Goal: Task Accomplishment & Management: Use online tool/utility

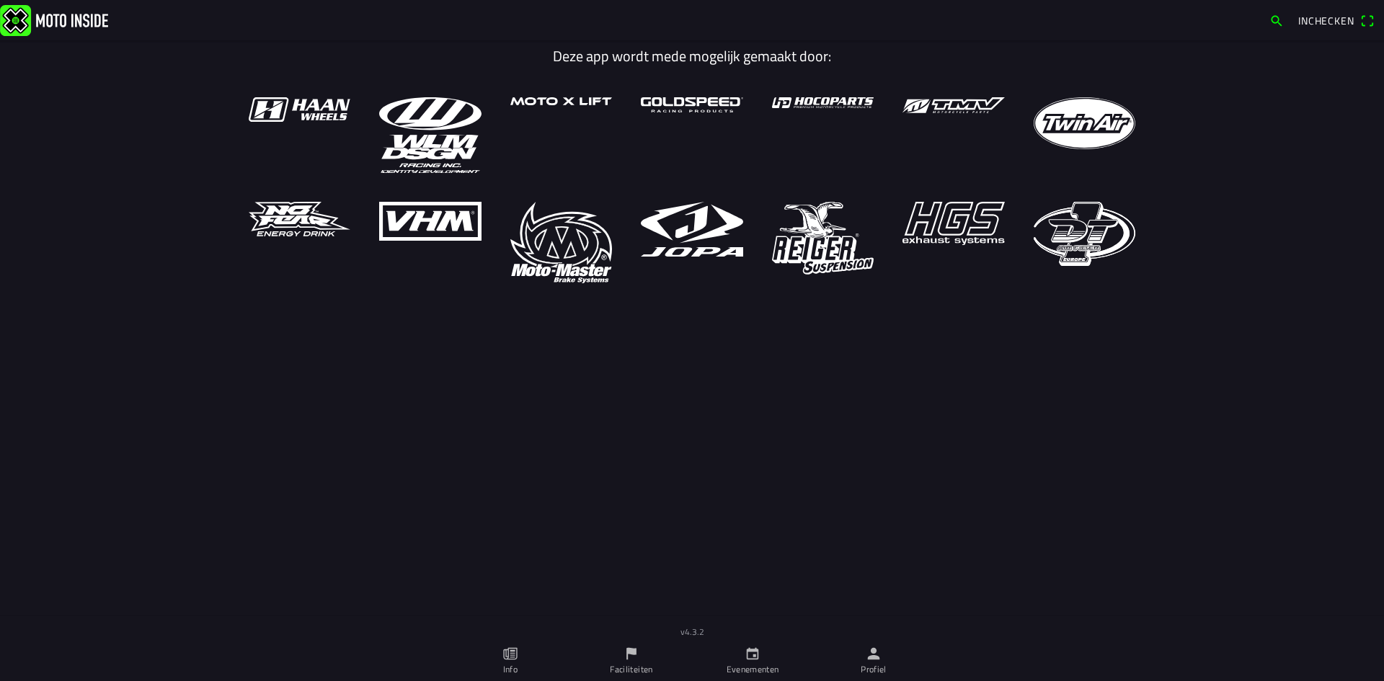
click at [876, 651] on icon "person" at bounding box center [874, 654] width 12 height 12
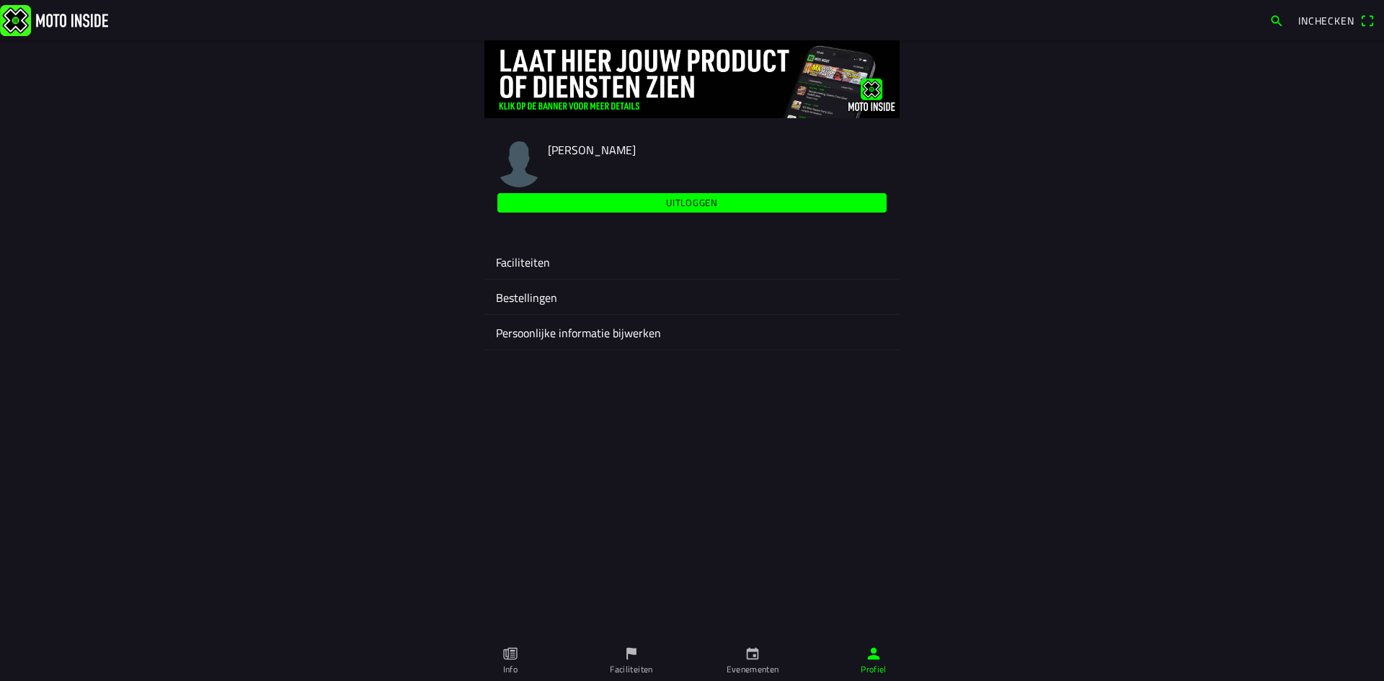
click at [527, 259] on ion-label "Faciliteiten" at bounding box center [692, 262] width 392 height 17
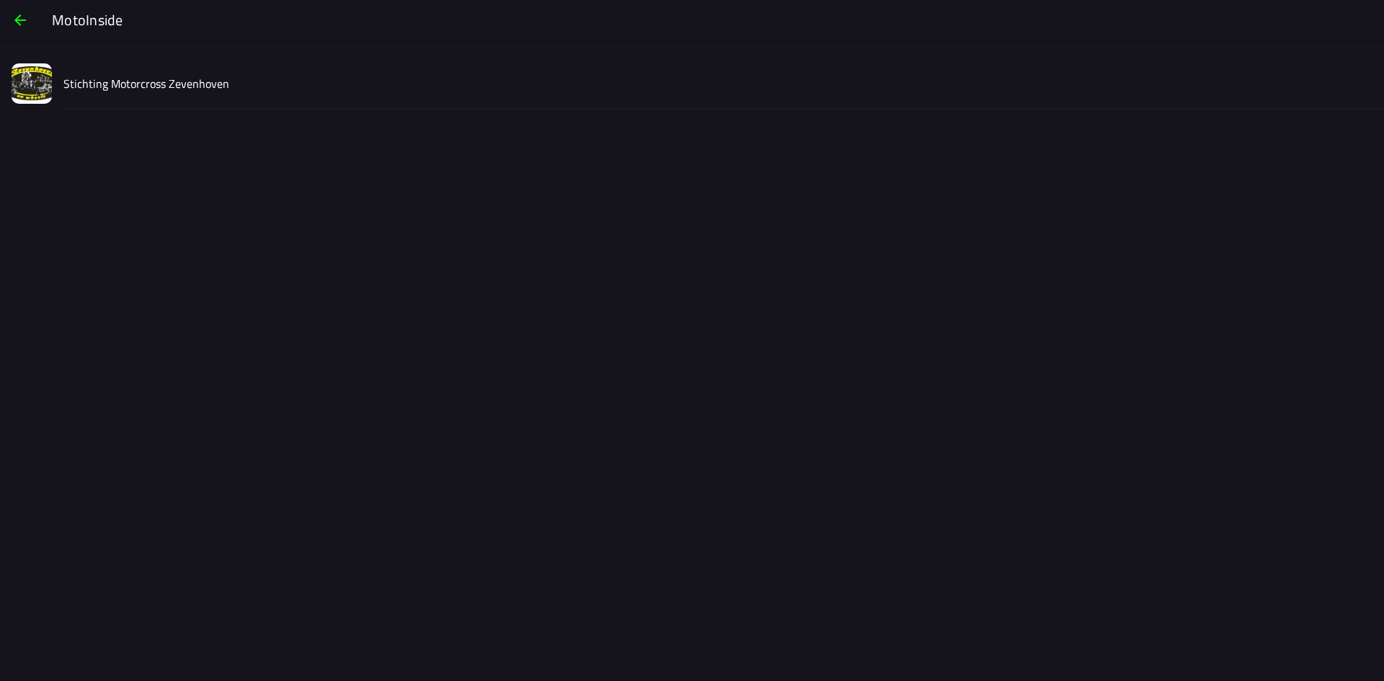
click at [0, 0] on slot "Stichting Motorcross Zevenhoven" at bounding box center [0, 0] width 0 height 0
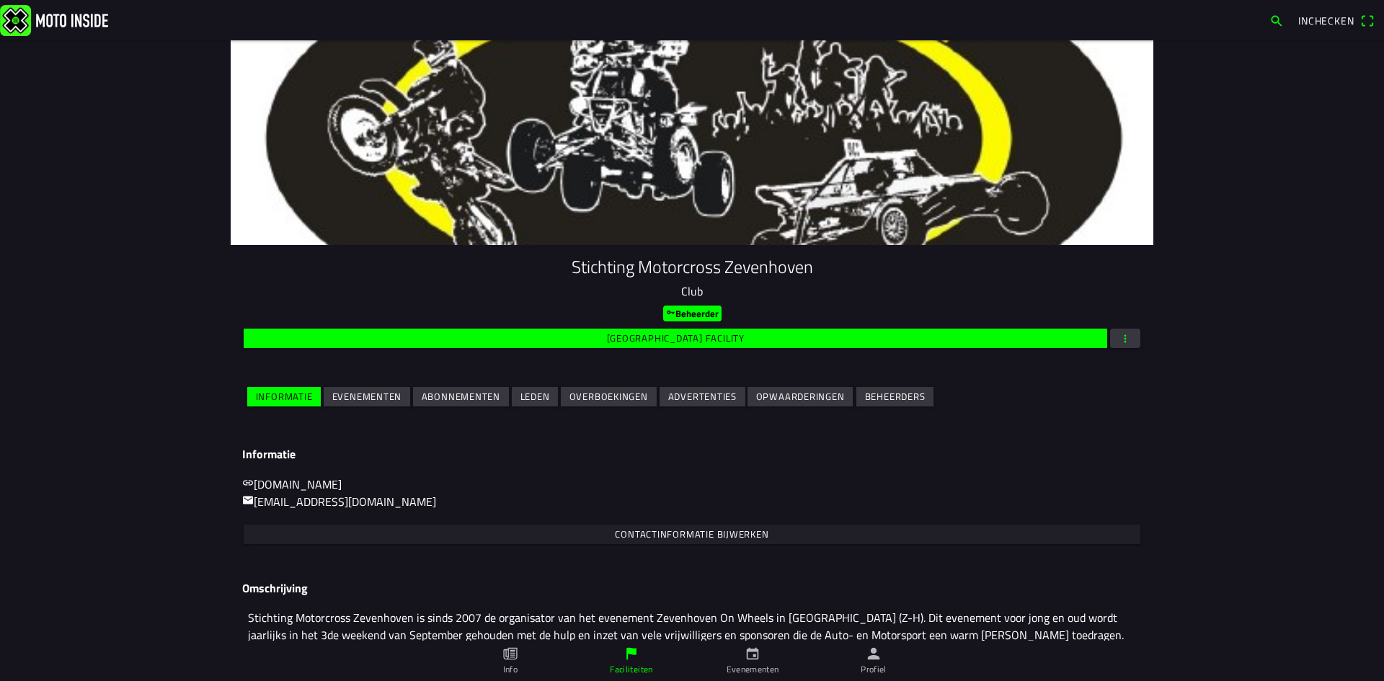
click at [0, 0] on slot "Evenementen" at bounding box center [0, 0] width 0 height 0
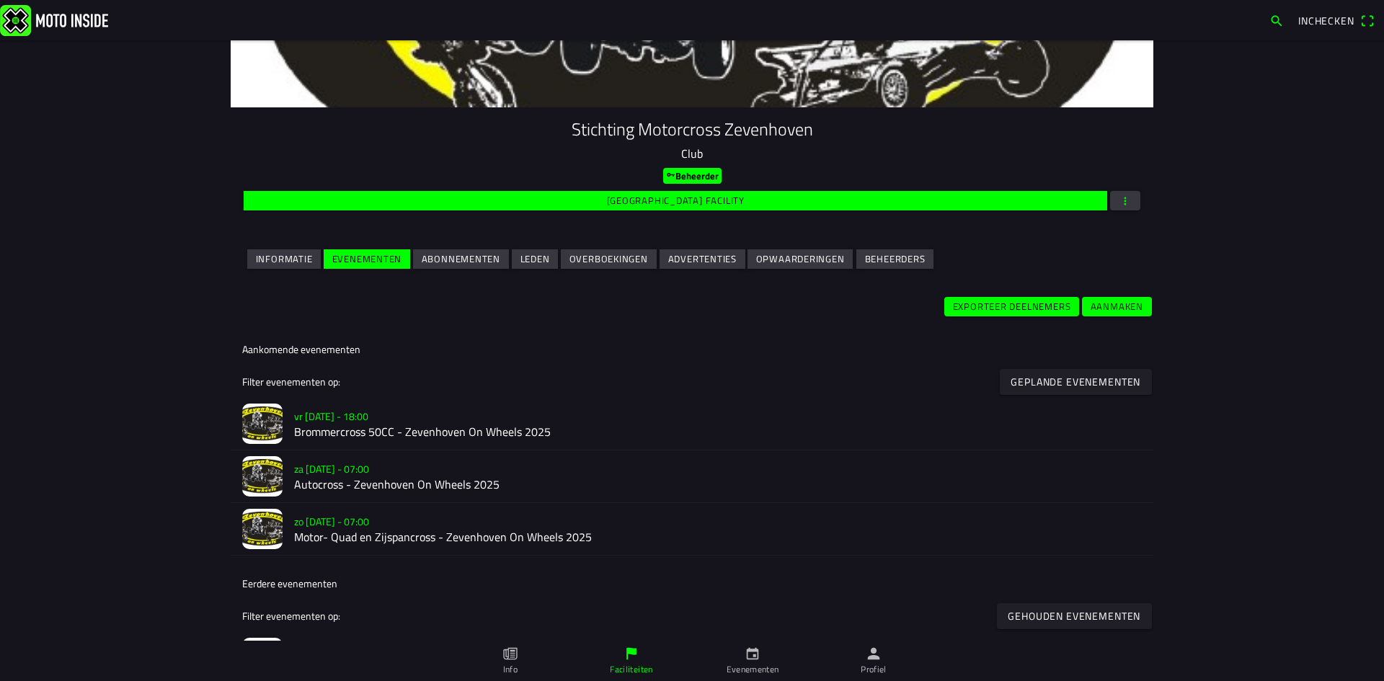
scroll to position [216, 0]
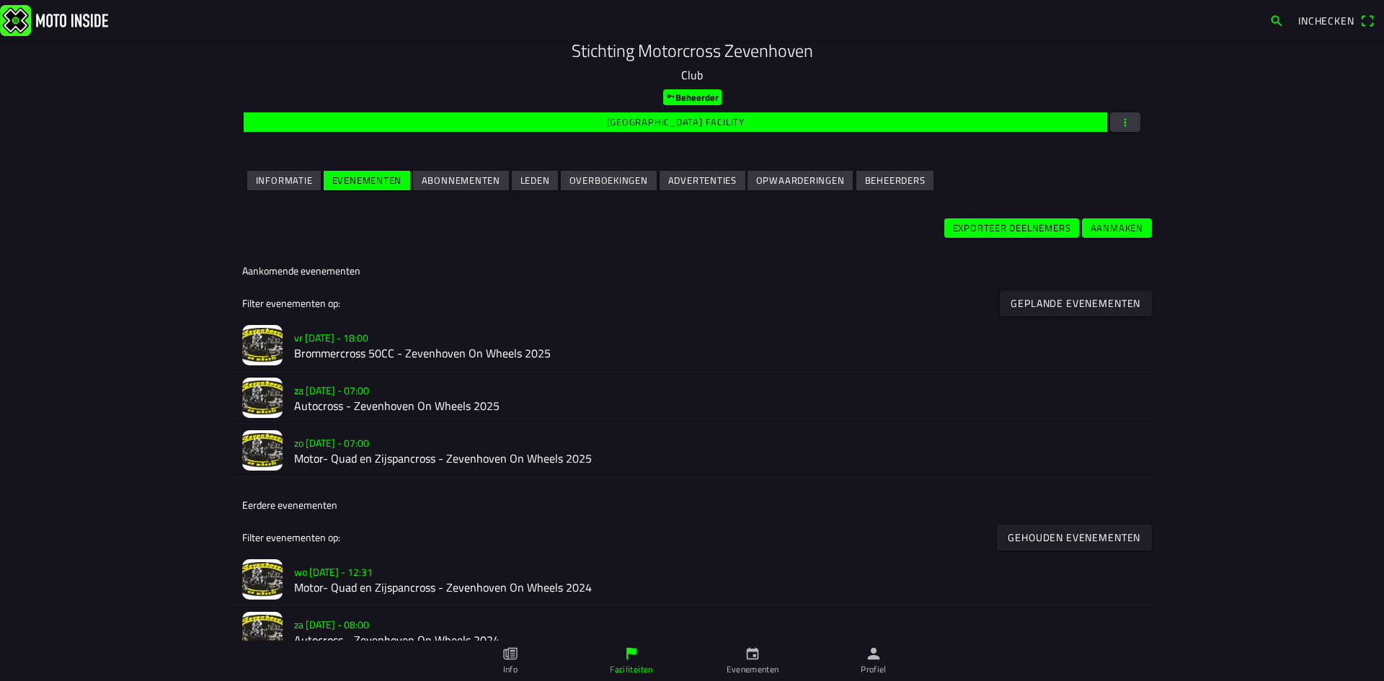
click at [339, 452] on h2 "Motor- Quad en Zijspancross - Zevenhoven On Wheels 2025" at bounding box center [717, 459] width 847 height 14
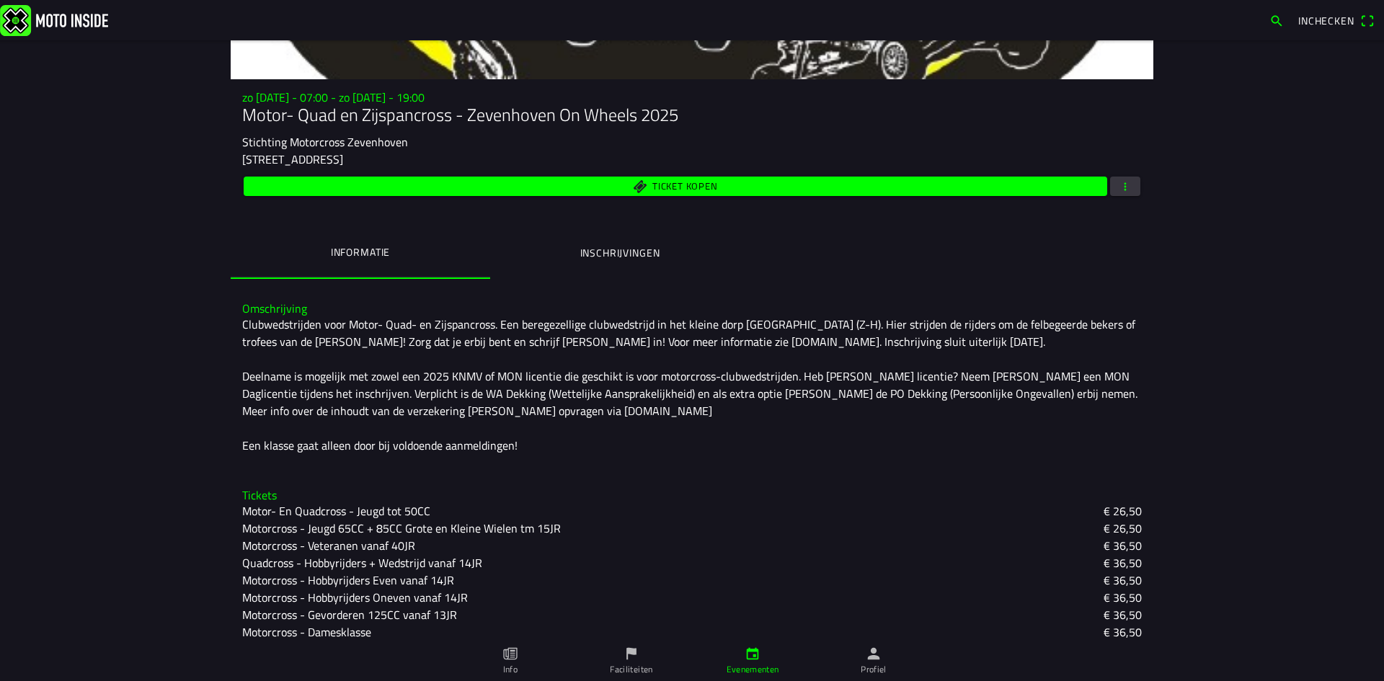
scroll to position [144, 0]
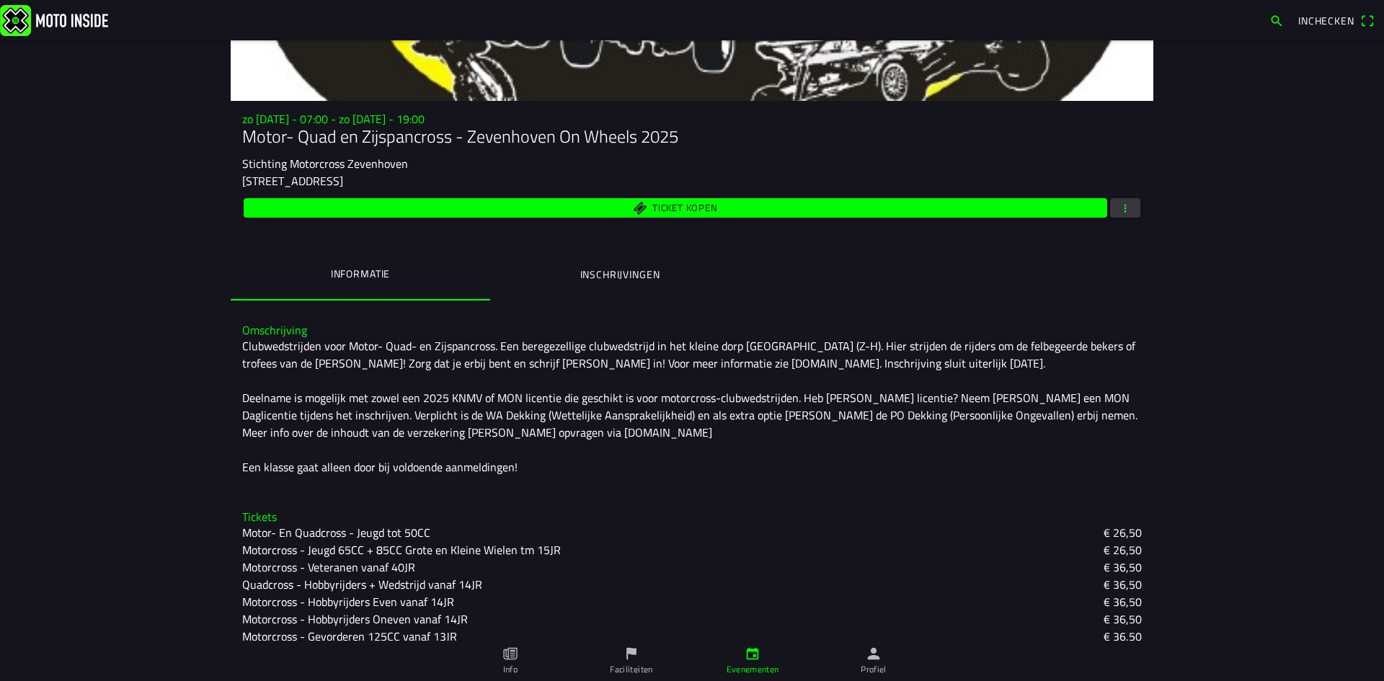
click at [618, 277] on ion-label "Inschrijvingen" at bounding box center [620, 275] width 80 height 16
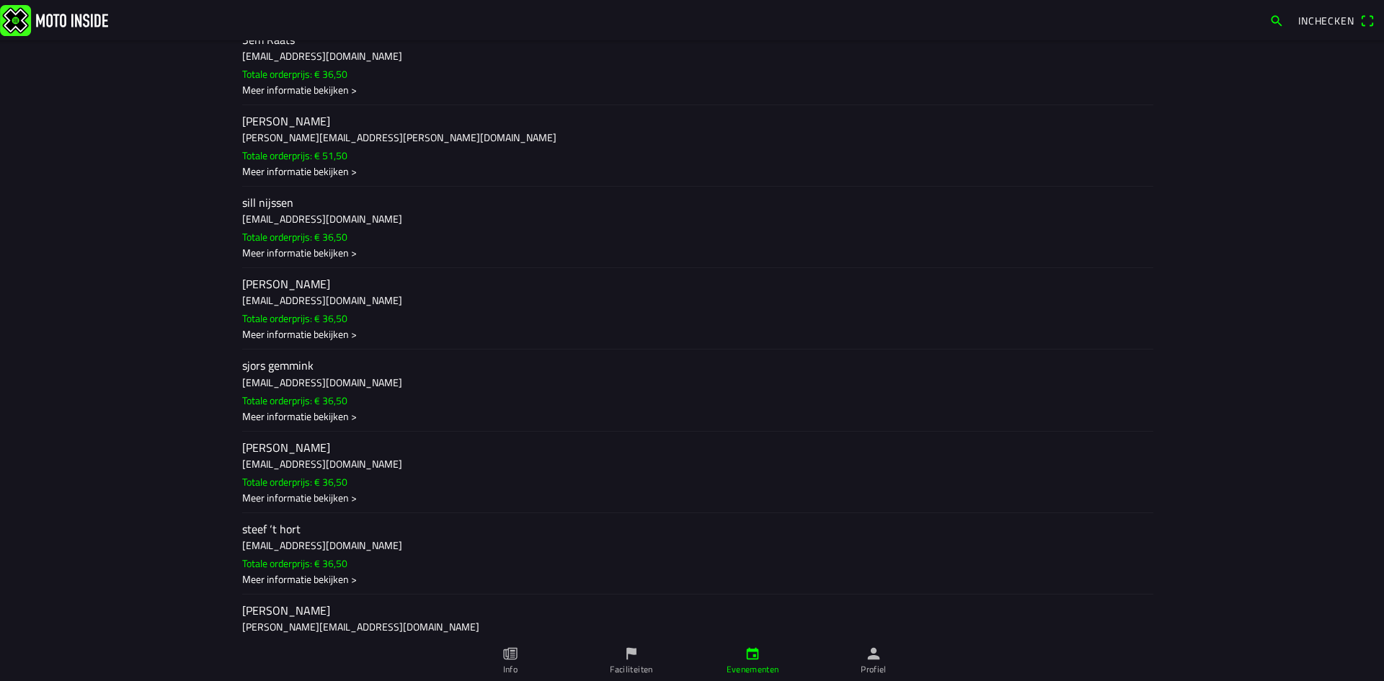
scroll to position [16430, 0]
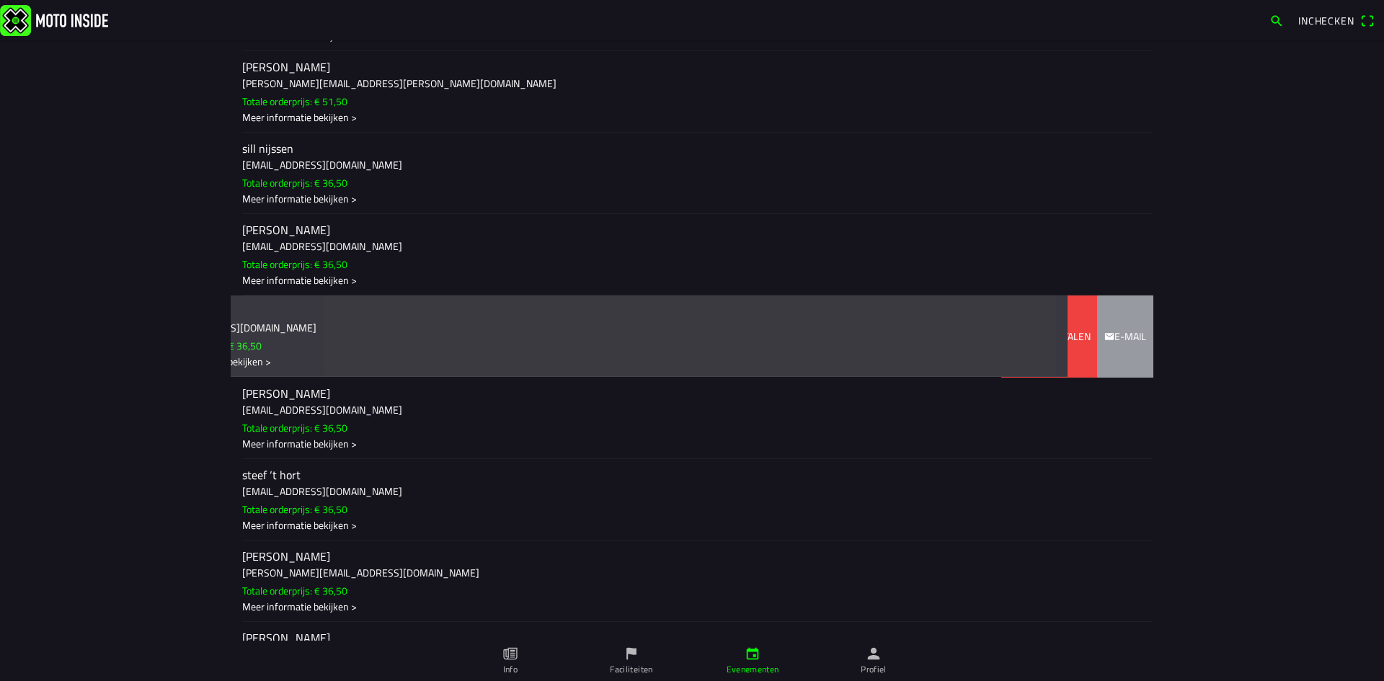
drag, startPoint x: 296, startPoint y: 334, endPoint x: 138, endPoint y: 345, distance: 158.2
click at [138, 345] on main "zo [DATE] - 07:00 - zo [DATE] - 19:00 Motor- Quad en Zijspancross - Zevenhoven …" at bounding box center [692, 360] width 1384 height 641
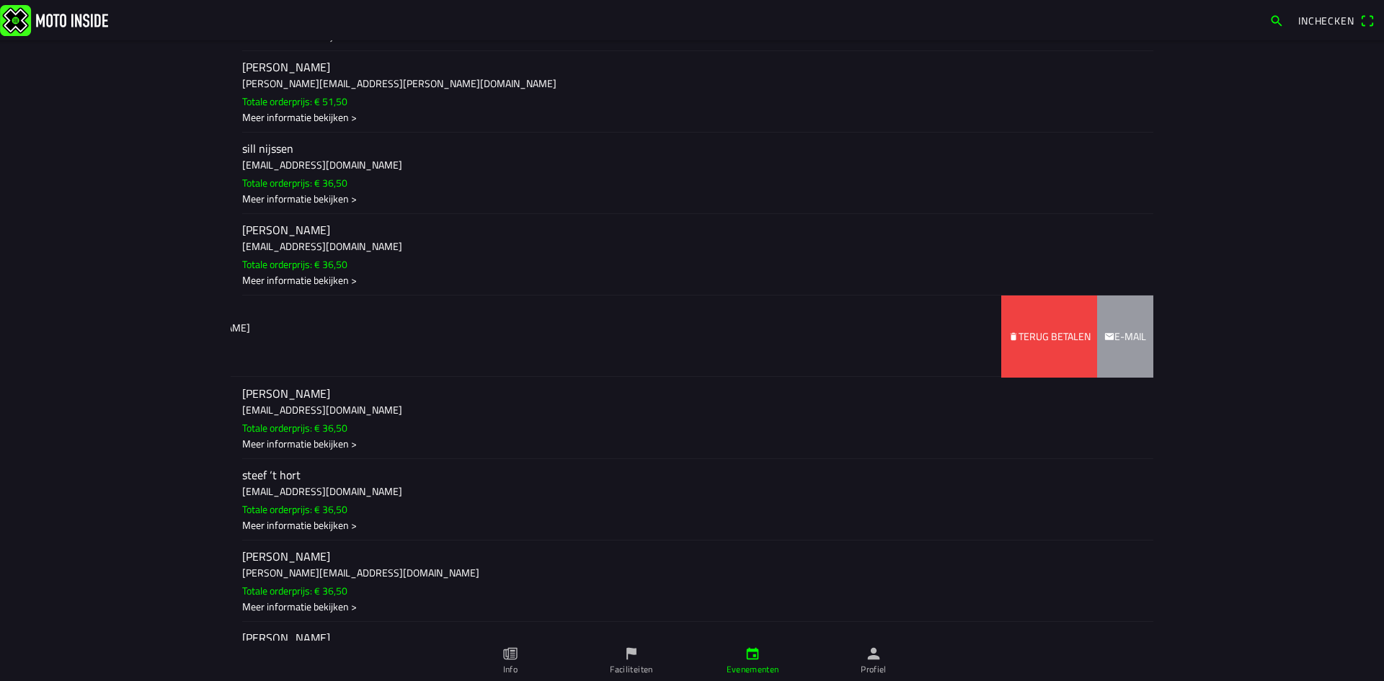
click at [0, 0] on slot "Terug betalen" at bounding box center [0, 0] width 0 height 0
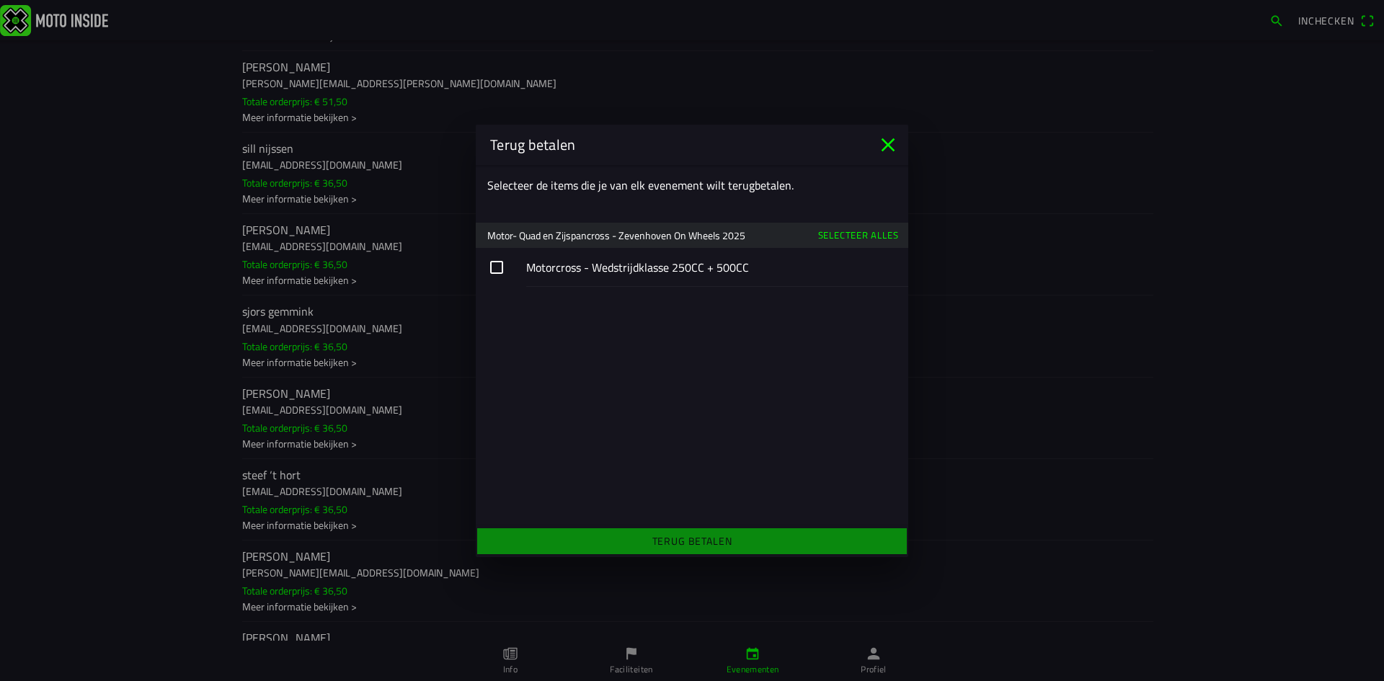
click at [0, 0] on slot "Selecteer alles" at bounding box center [0, 0] width 0 height 0
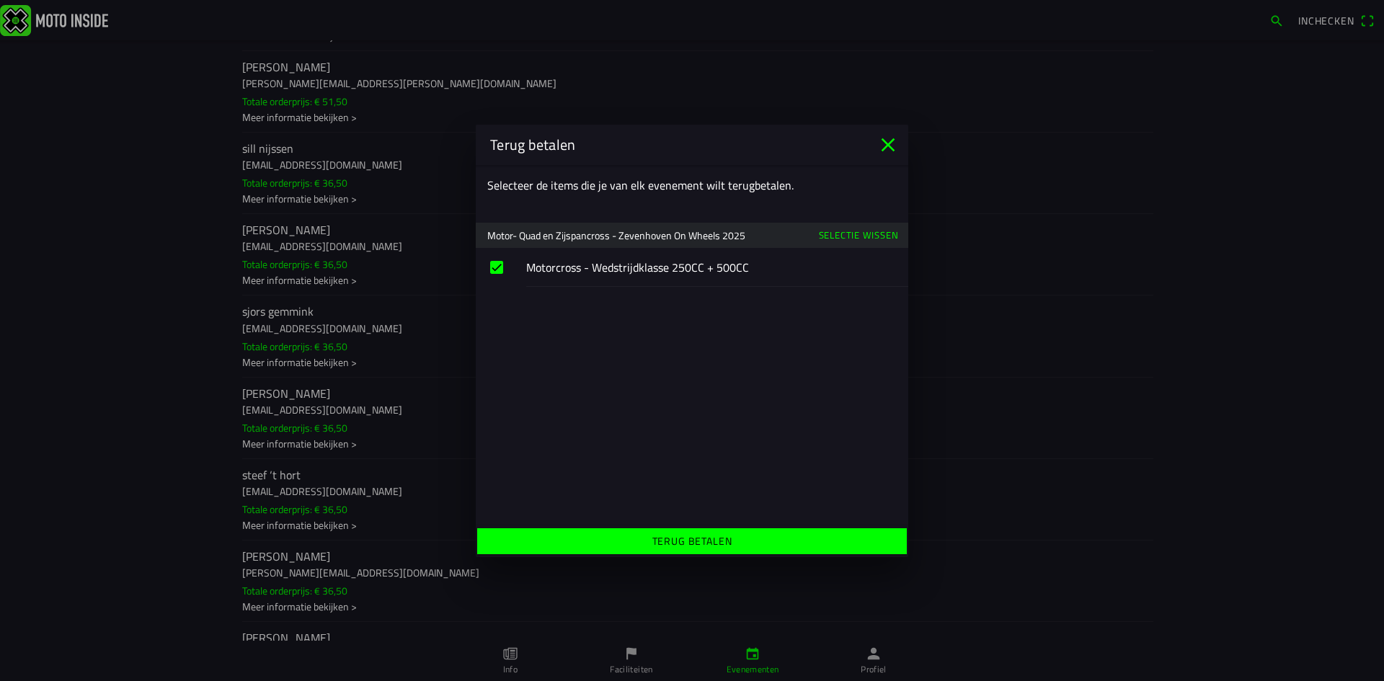
click at [0, 0] on slot "Terug betalen" at bounding box center [0, 0] width 0 height 0
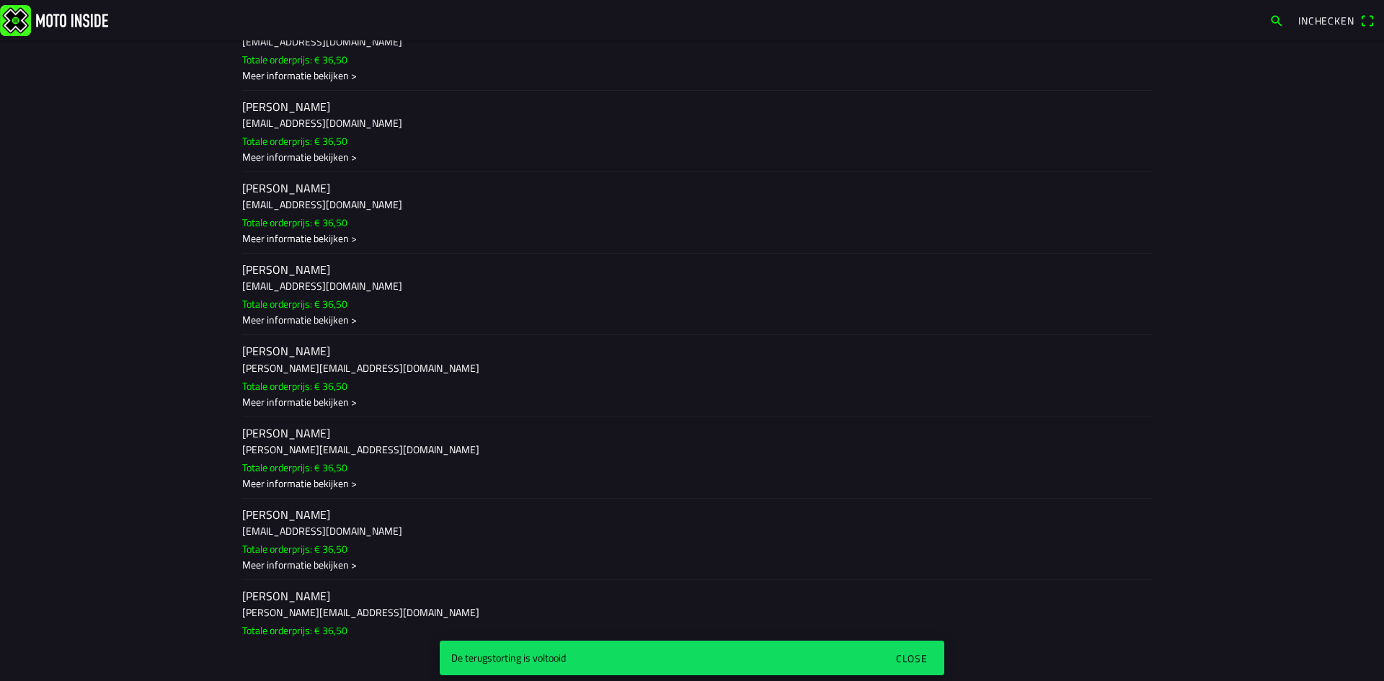
scroll to position [14484, 0]
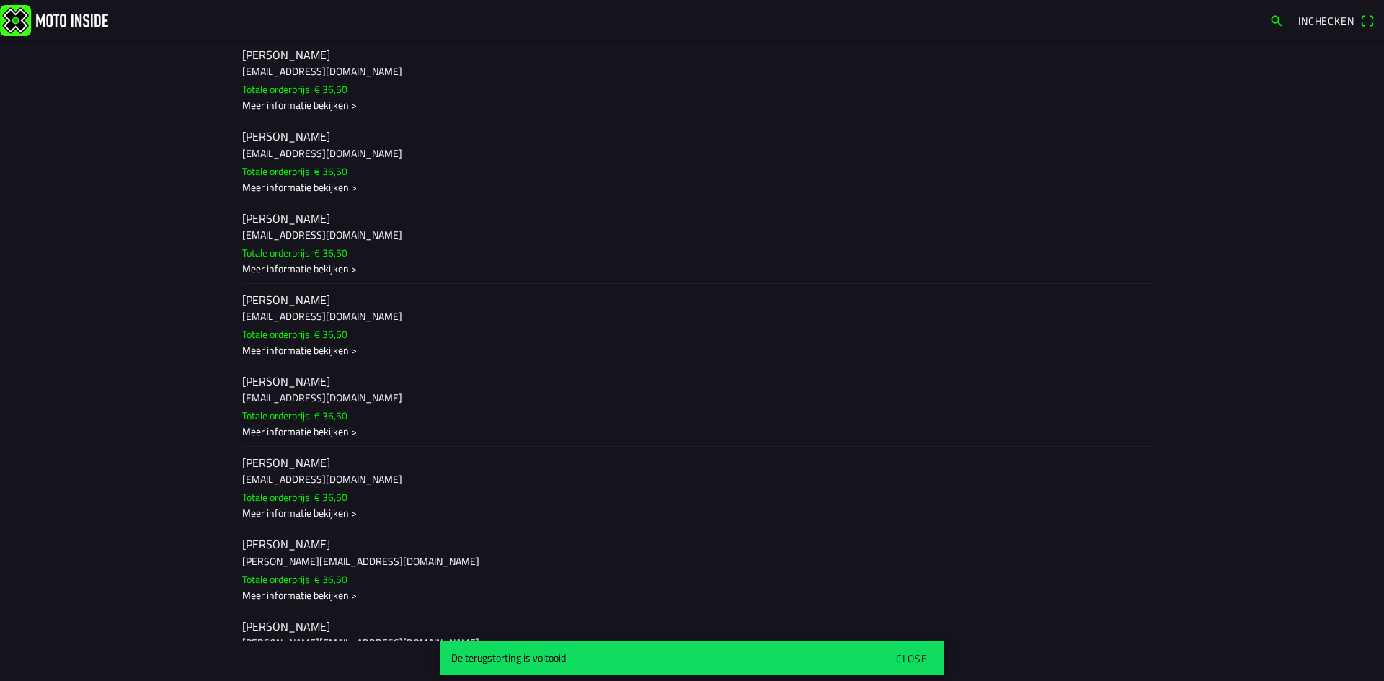
click at [920, 651] on div "Close" at bounding box center [912, 658] width 32 height 15
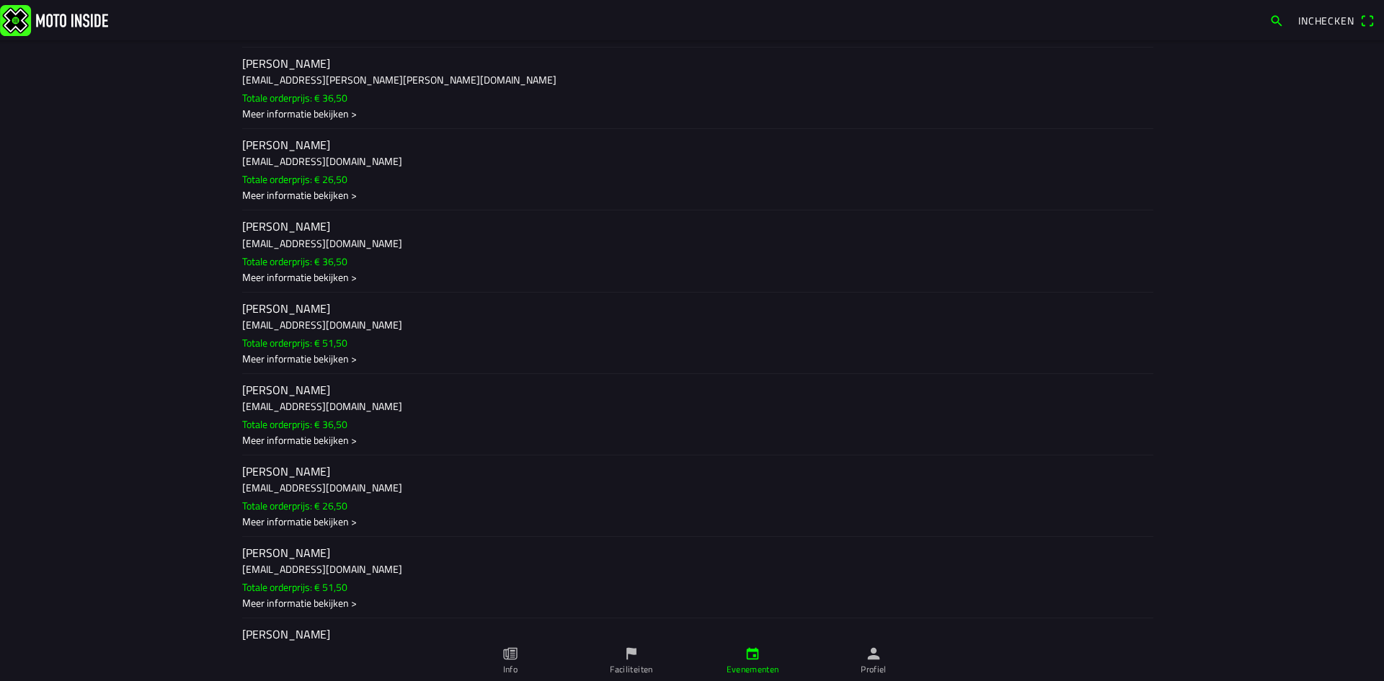
scroll to position [0, 0]
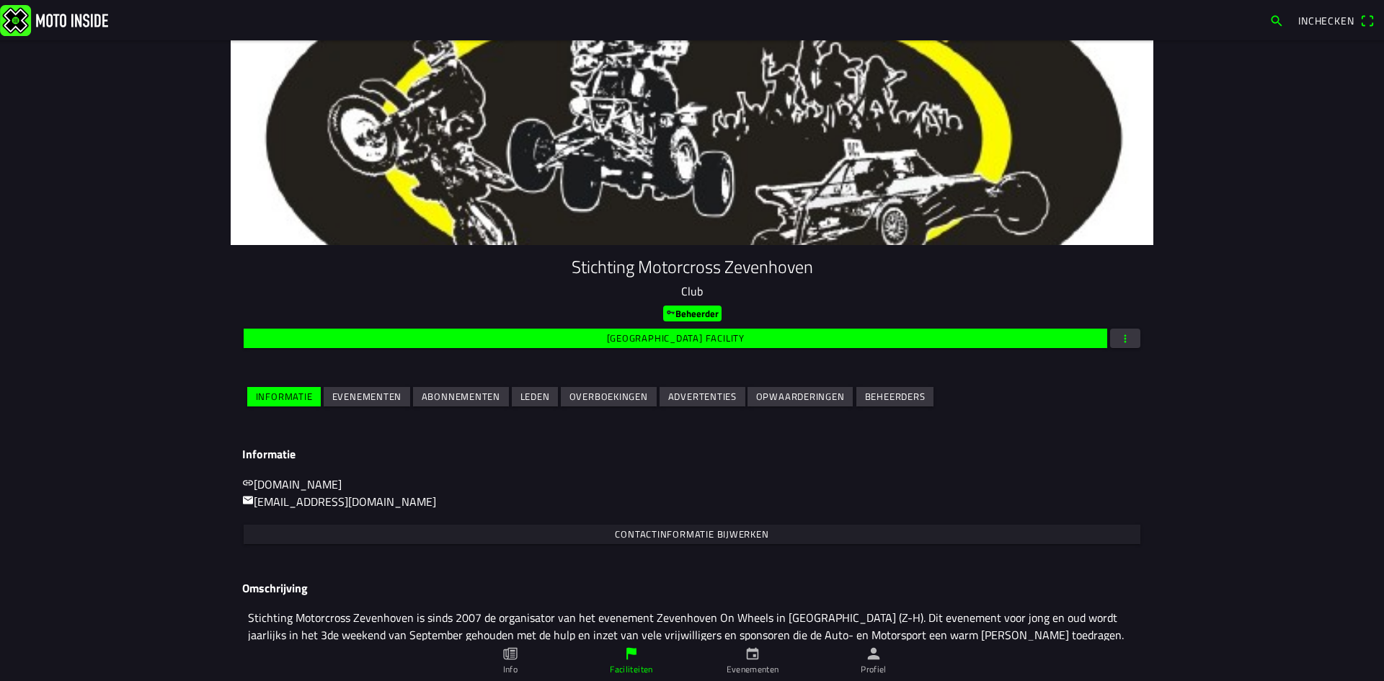
click at [0, 0] on slot "Evenementen" at bounding box center [0, 0] width 0 height 0
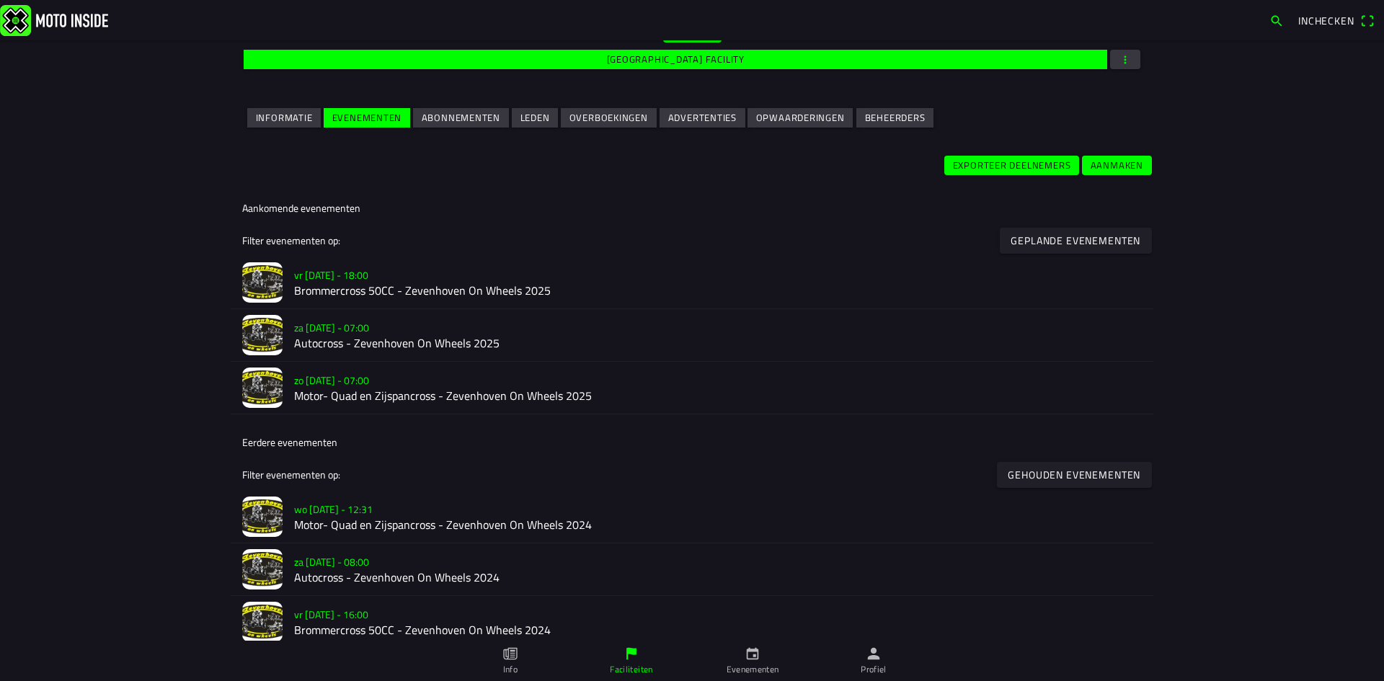
scroll to position [288, 0]
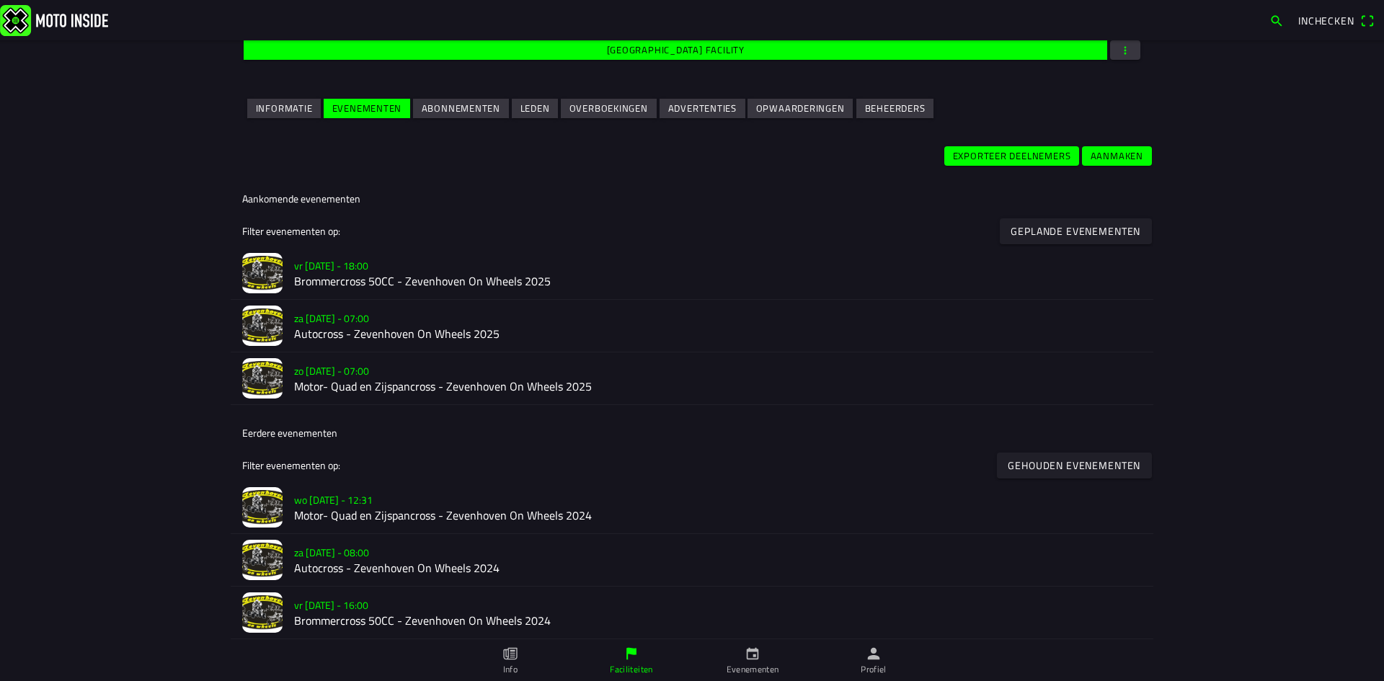
click at [0, 0] on slot "za [DATE] - 07:00" at bounding box center [0, 0] width 0 height 0
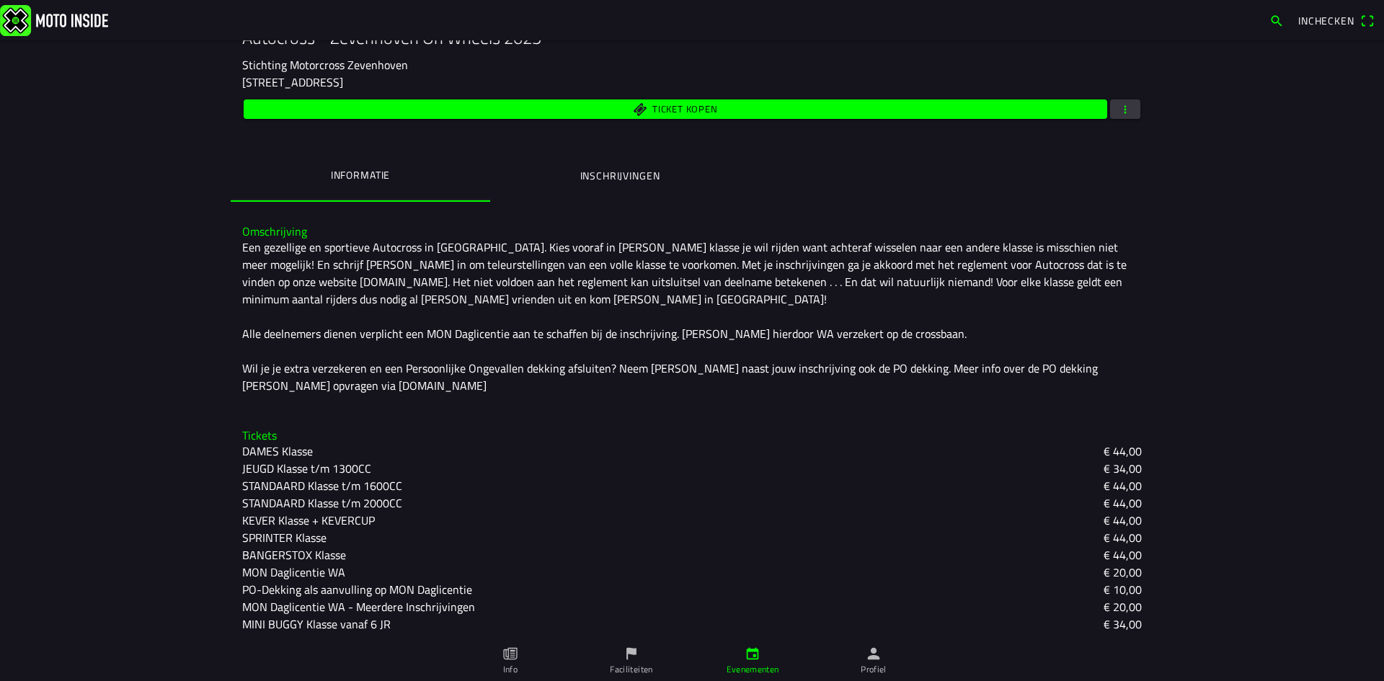
scroll to position [246, 0]
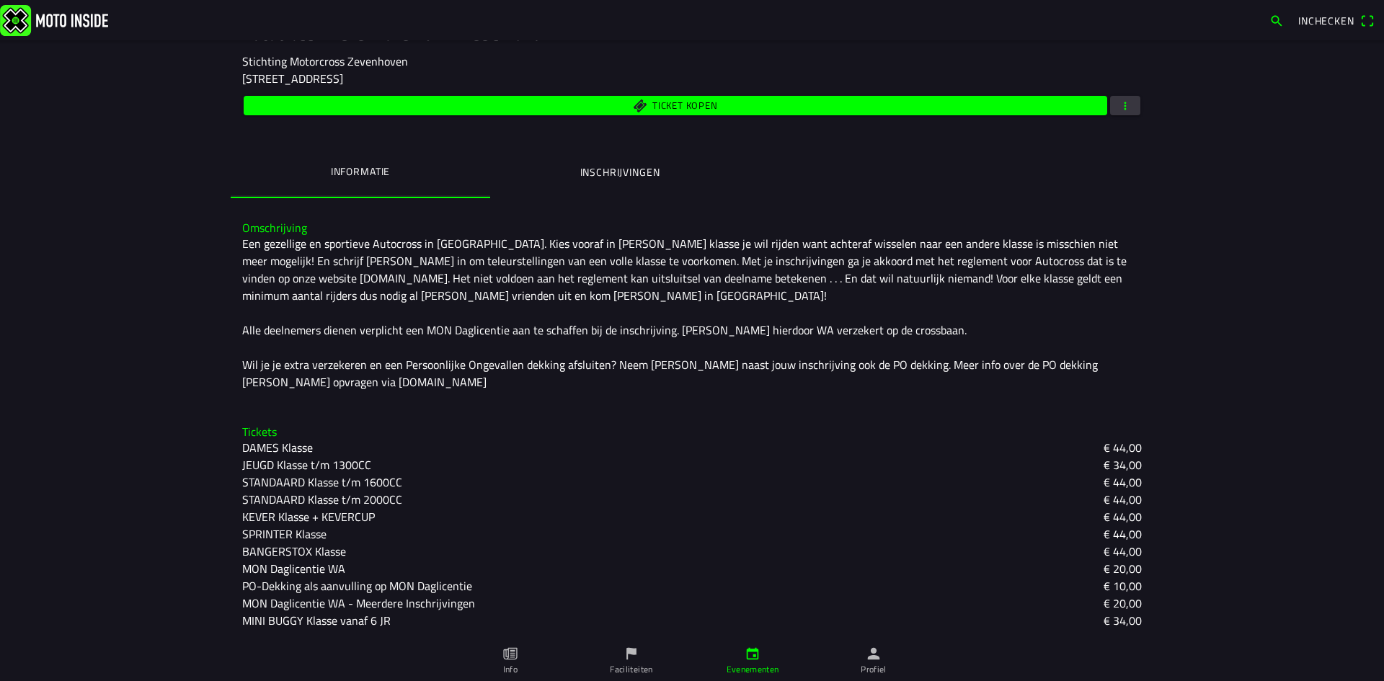
click at [603, 174] on ion-label "Inschrijvingen" at bounding box center [620, 172] width 80 height 16
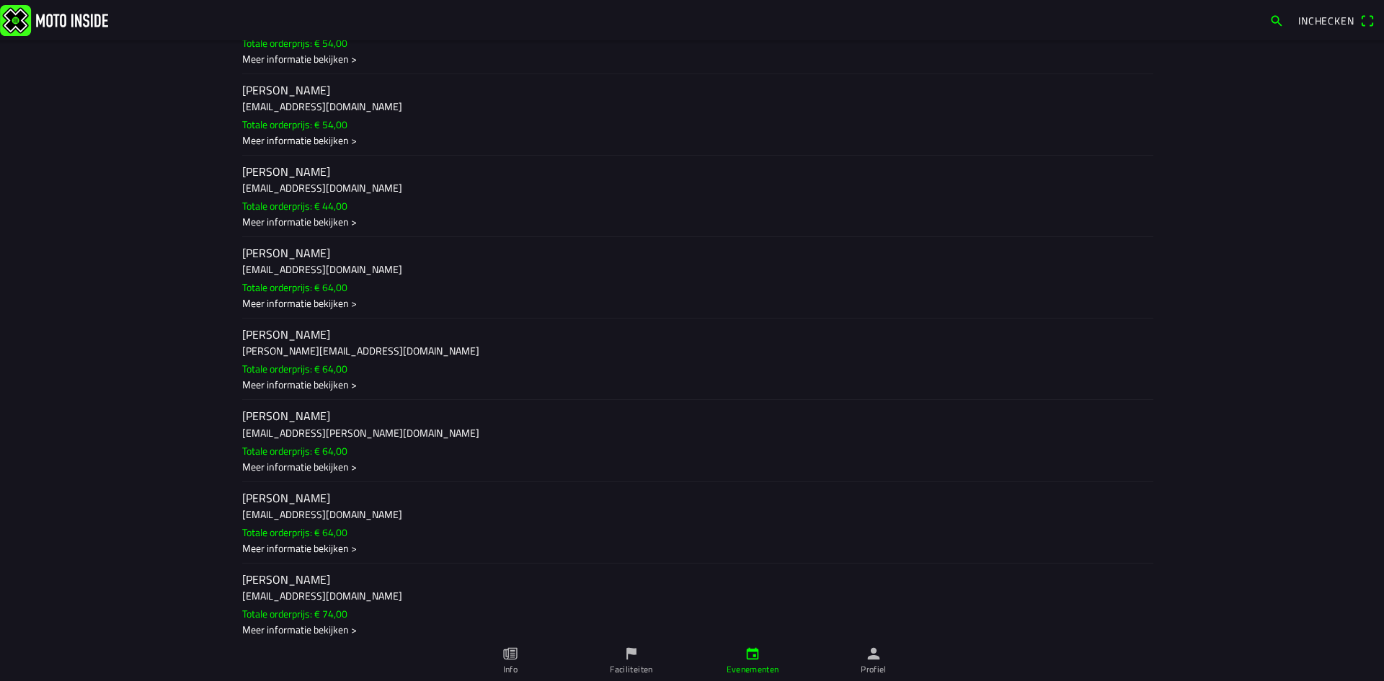
scroll to position [6774, 0]
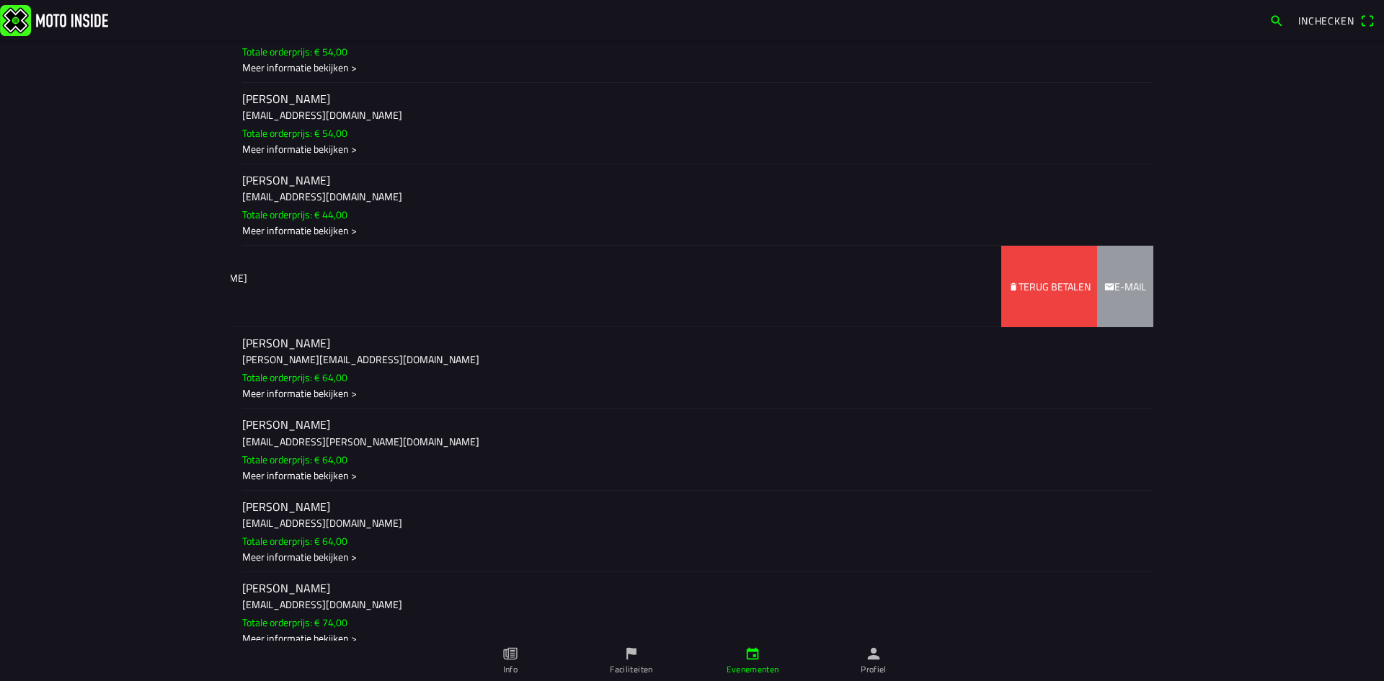
drag, startPoint x: 288, startPoint y: 268, endPoint x: 127, endPoint y: 288, distance: 162.7
click at [127, 288] on main "za [DATE] - 07:00 - za [DATE] - 19:00 Autocross - Zevenhoven On Wheels 2025 Sti…" at bounding box center [692, 360] width 1384 height 641
click at [0, 0] on slot "Terug betalen" at bounding box center [0, 0] width 0 height 0
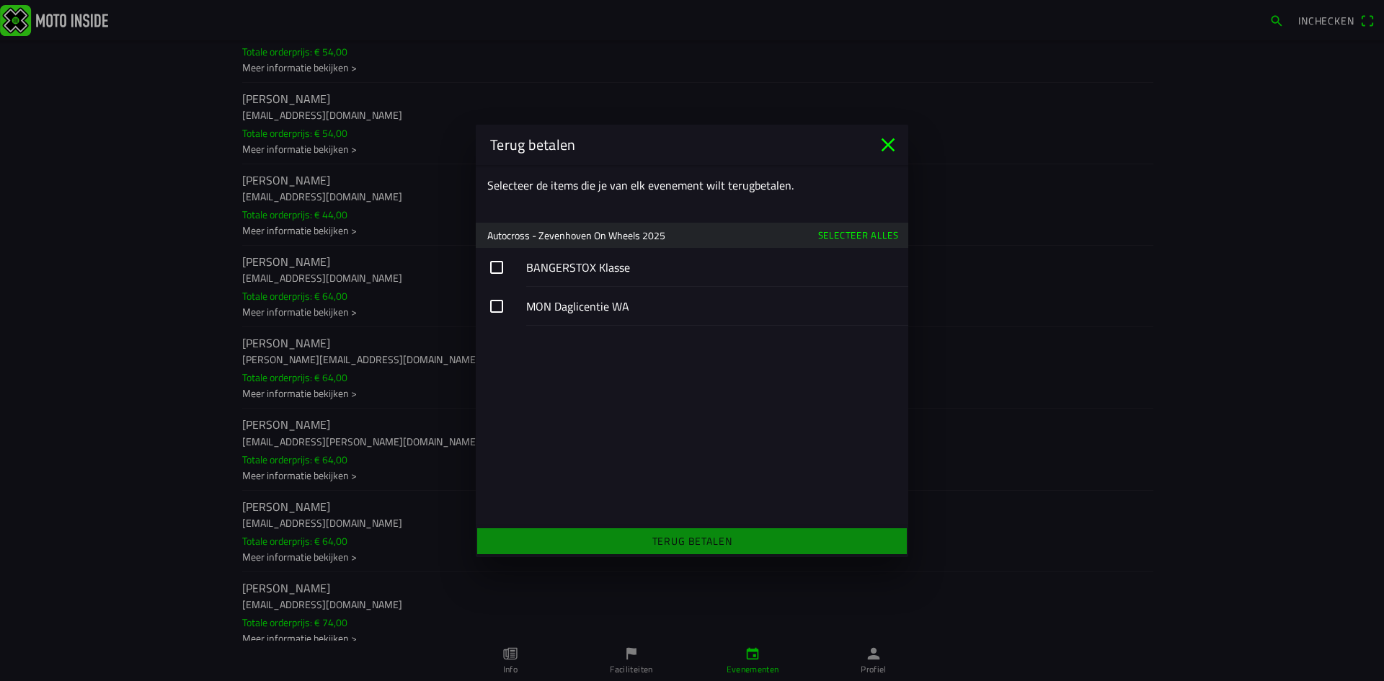
click at [0, 0] on slot "Selecteer alles" at bounding box center [0, 0] width 0 height 0
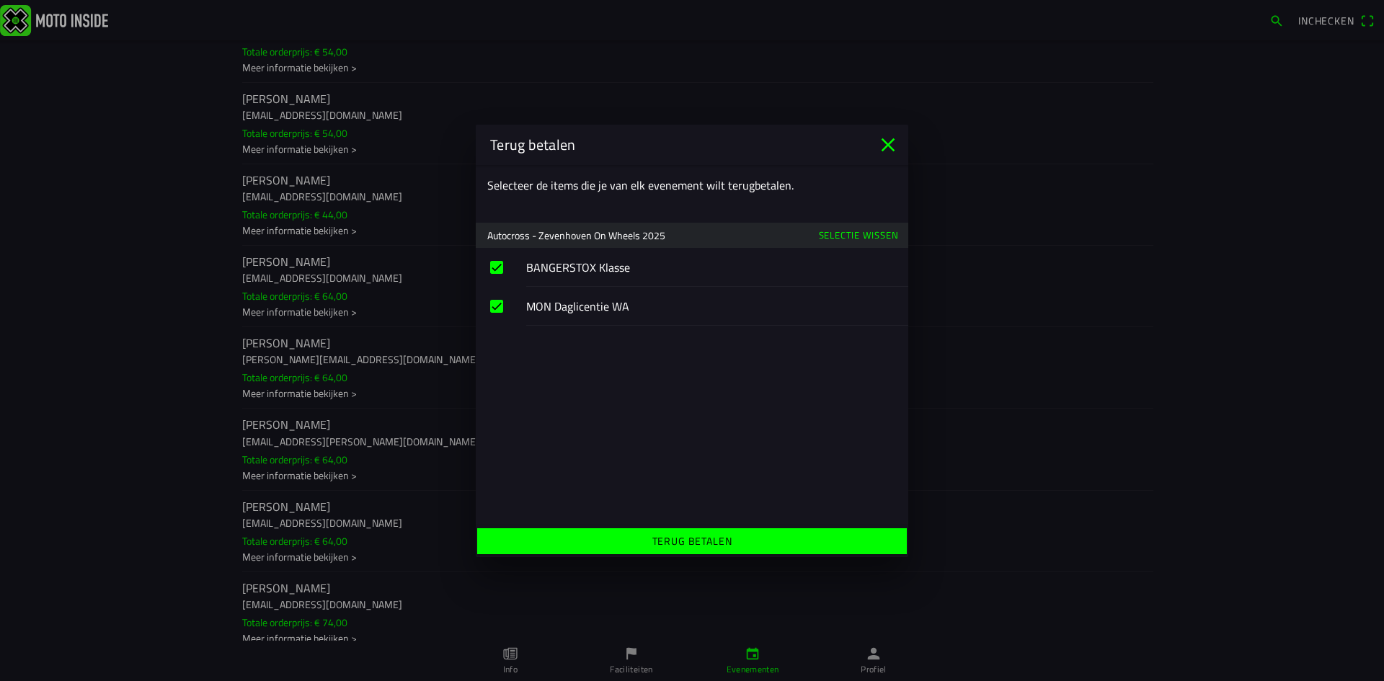
click at [756, 549] on span "Terug betalen" at bounding box center [691, 541] width 407 height 26
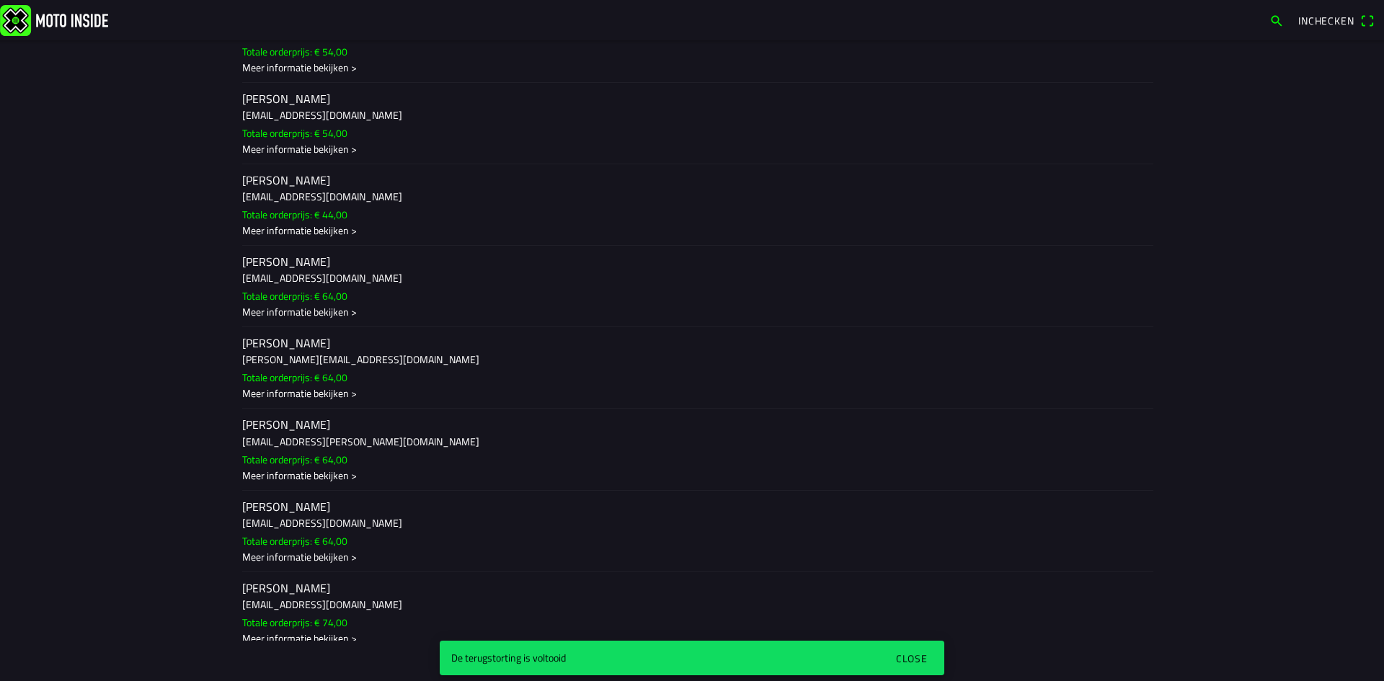
scroll to position [390, 0]
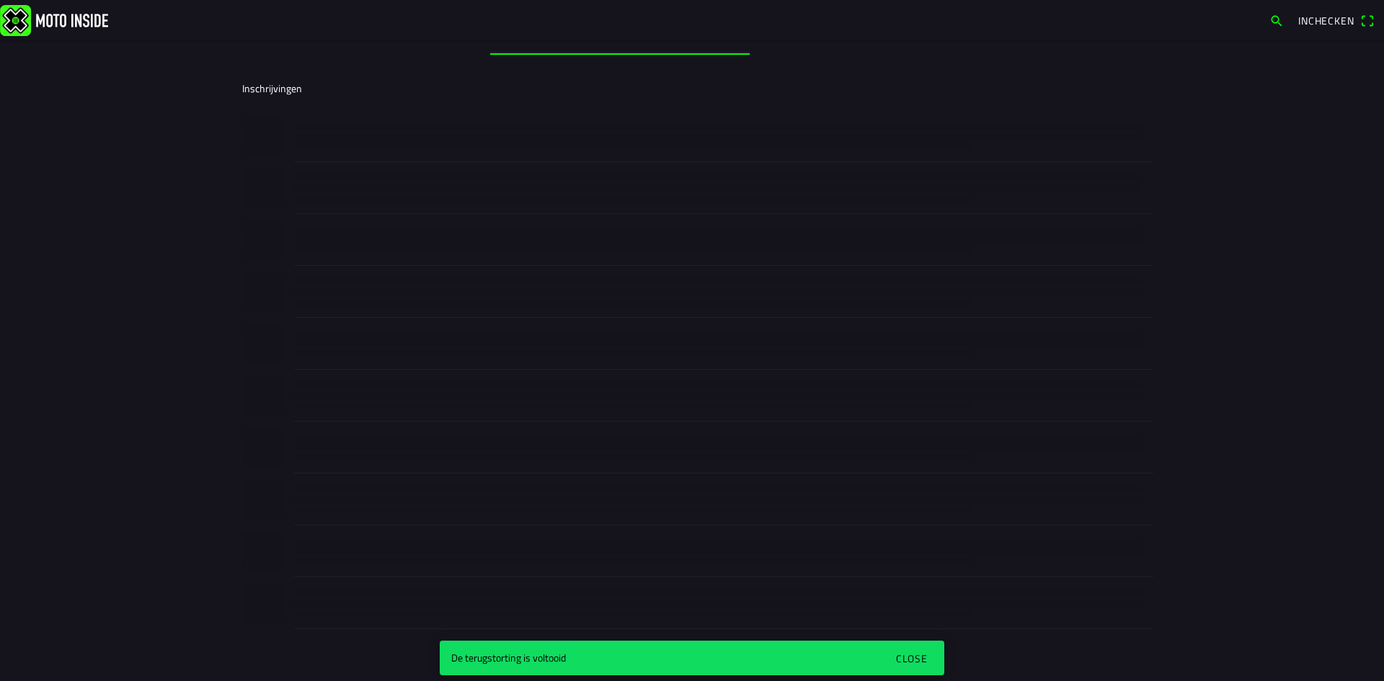
click at [912, 656] on div "Close" at bounding box center [912, 658] width 32 height 15
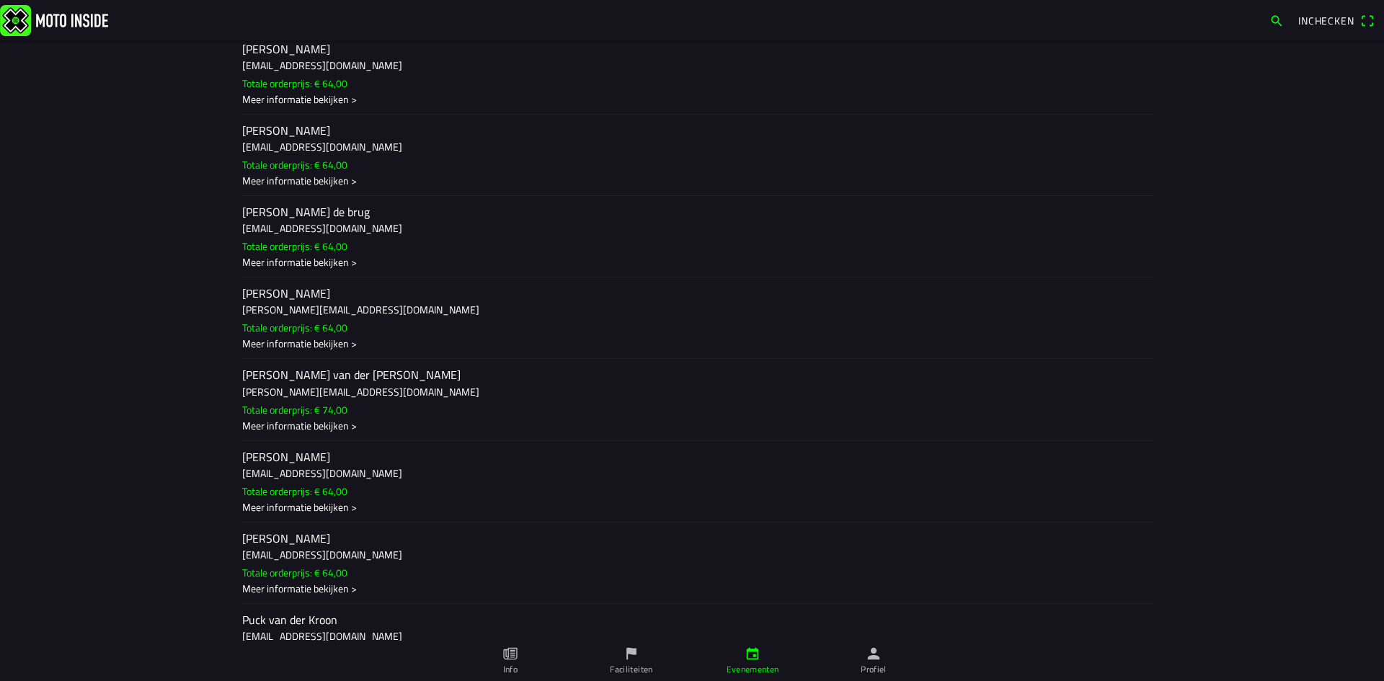
scroll to position [10377, 0]
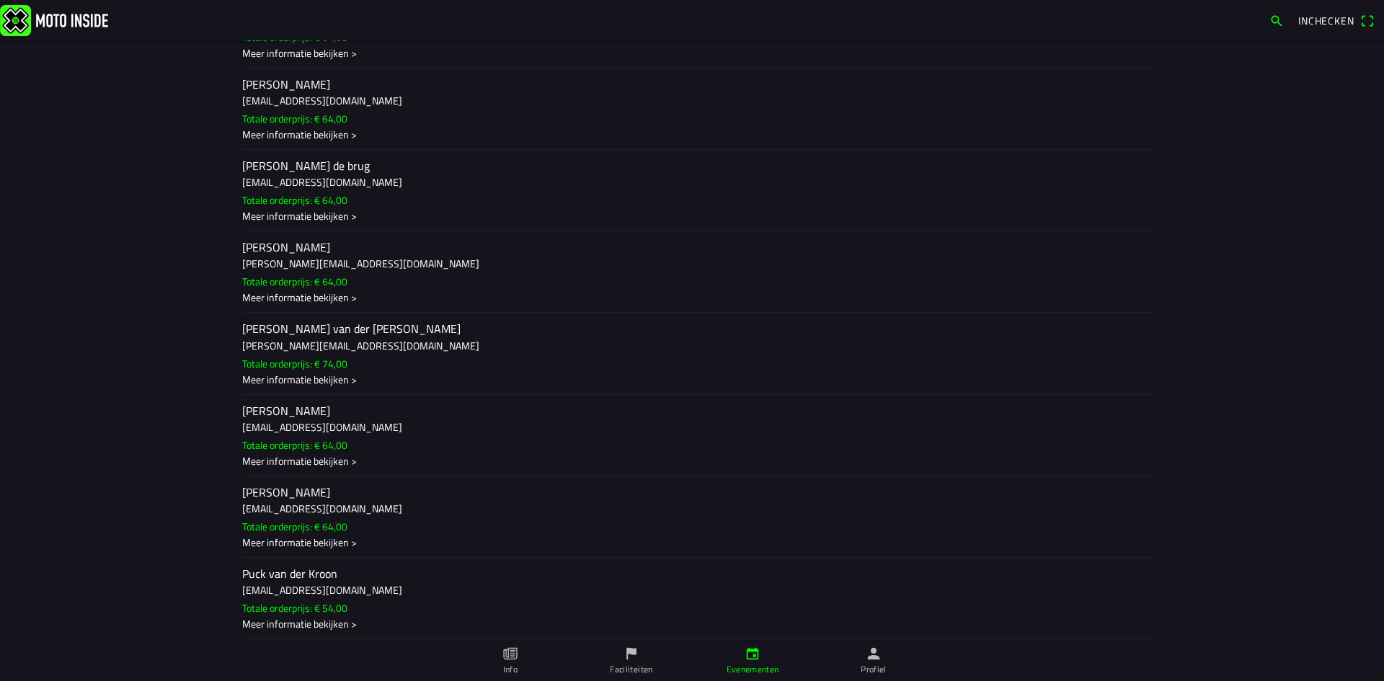
click at [293, 541] on div "Meer informatie bekijken >" at bounding box center [691, 542] width 899 height 15
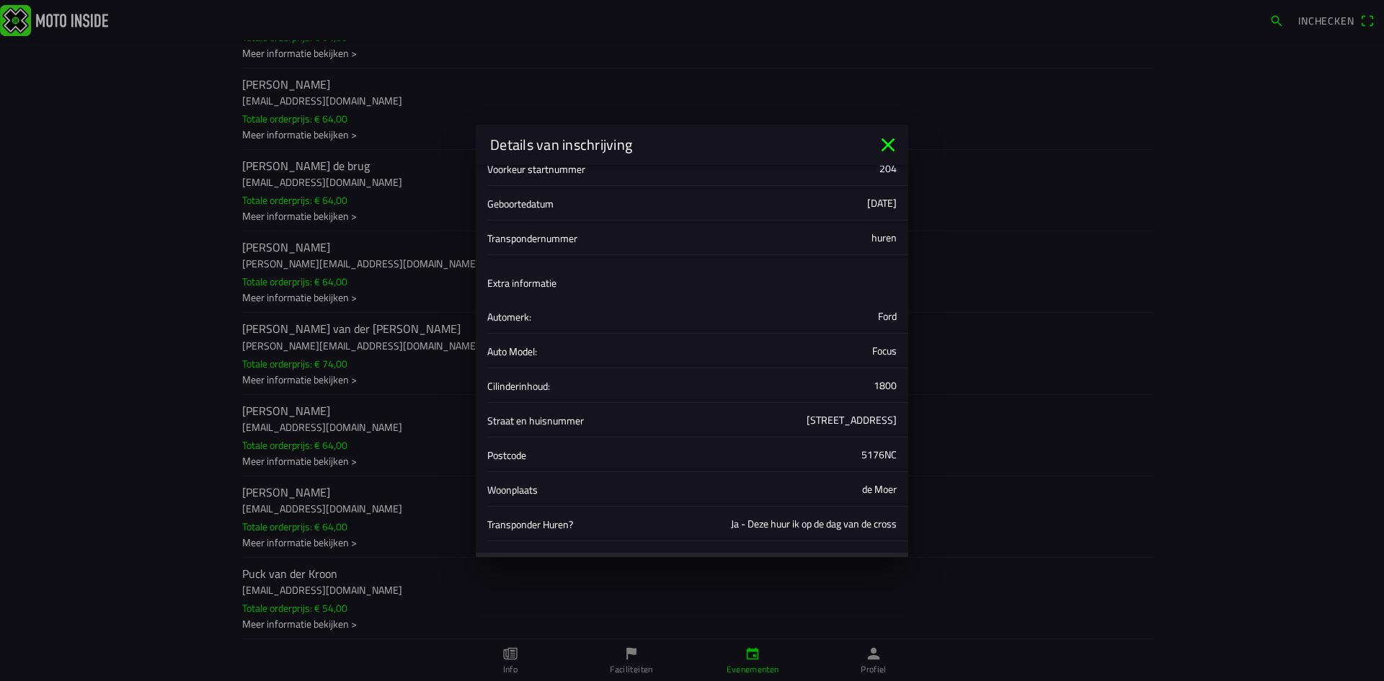
scroll to position [386, 0]
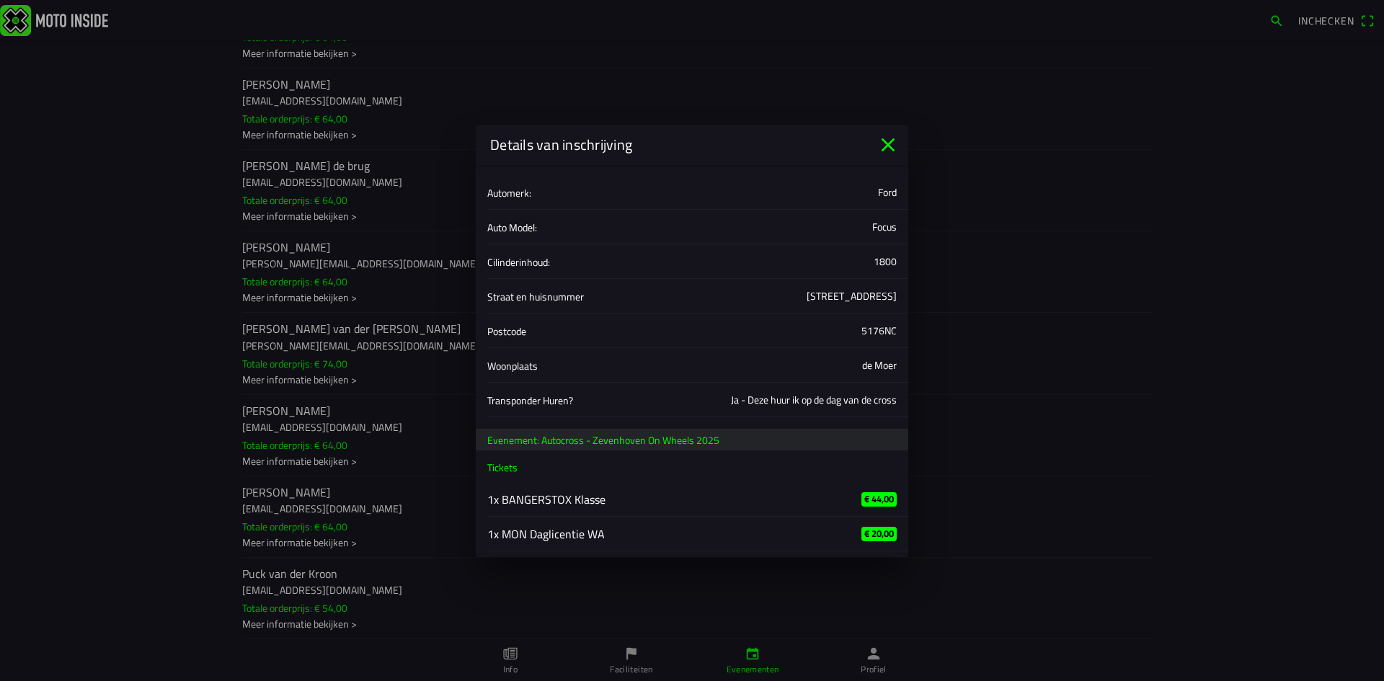
click at [883, 147] on icon "close" at bounding box center [887, 144] width 23 height 23
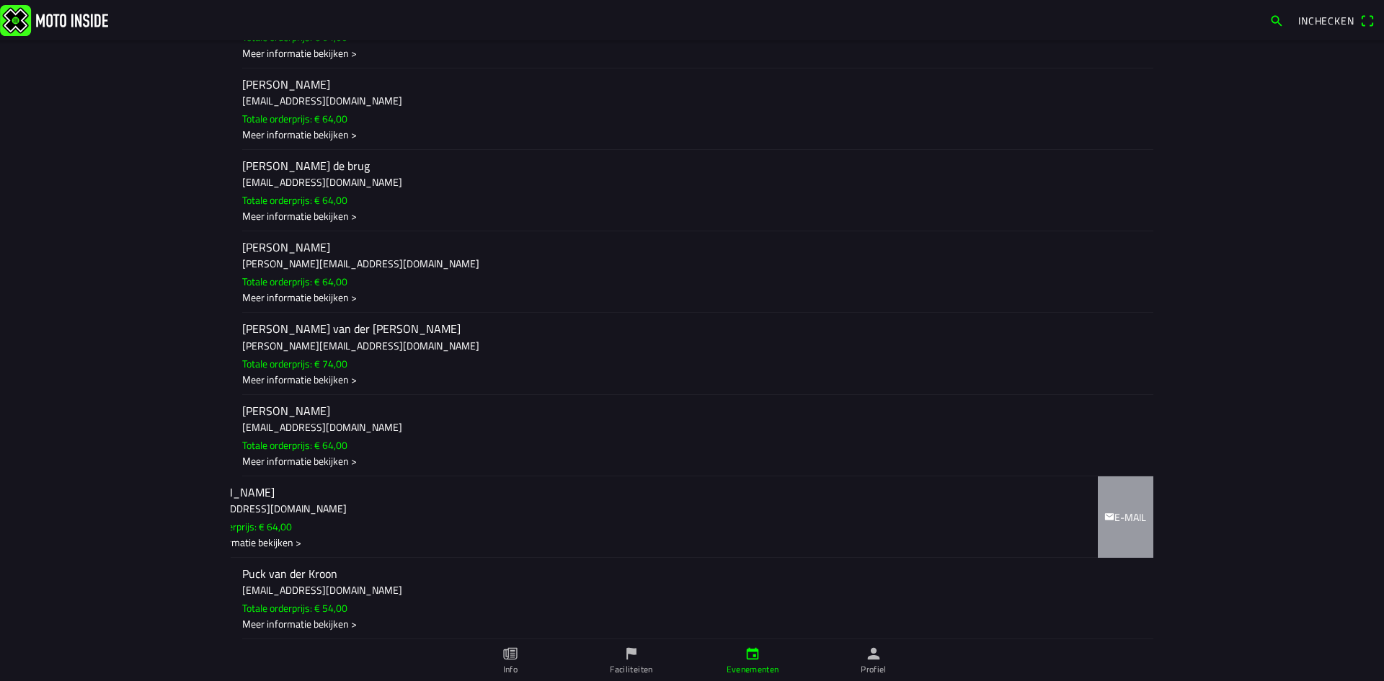
drag, startPoint x: 308, startPoint y: 512, endPoint x: 146, endPoint y: 511, distance: 162.9
click at [148, 511] on main "za [DATE] - 07:00 - za [DATE] - 19:00 Autocross - Zevenhoven On Wheels 2025 Sti…" at bounding box center [692, 360] width 1384 height 641
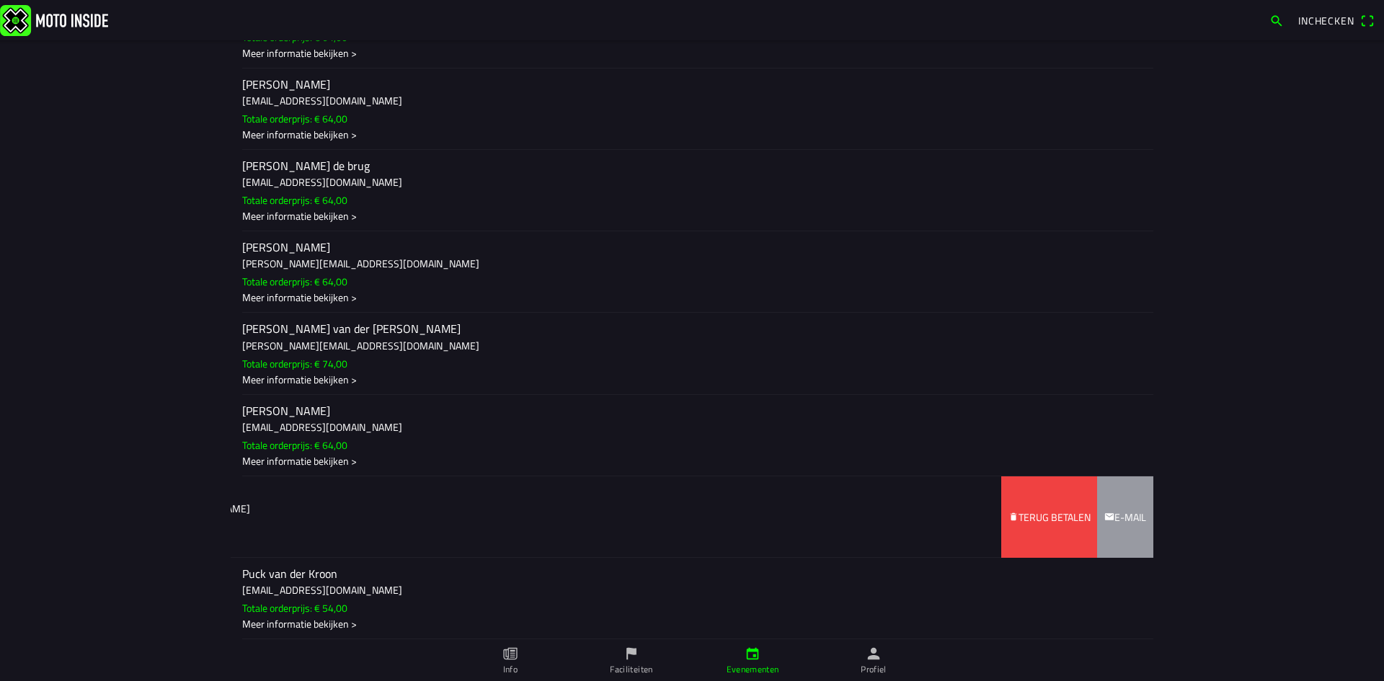
click at [1010, 506] on span "Terug betalen" at bounding box center [1049, 516] width 82 height 81
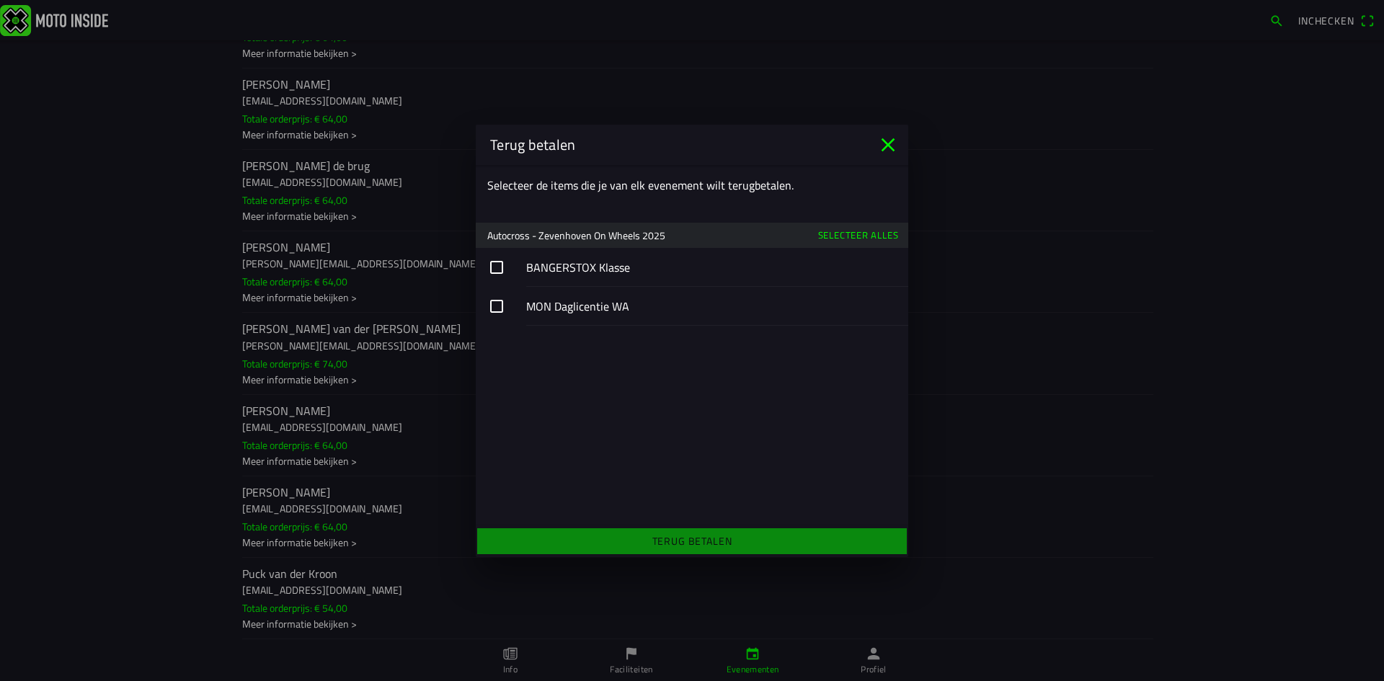
click at [0, 0] on slot "Selecteer alles" at bounding box center [0, 0] width 0 height 0
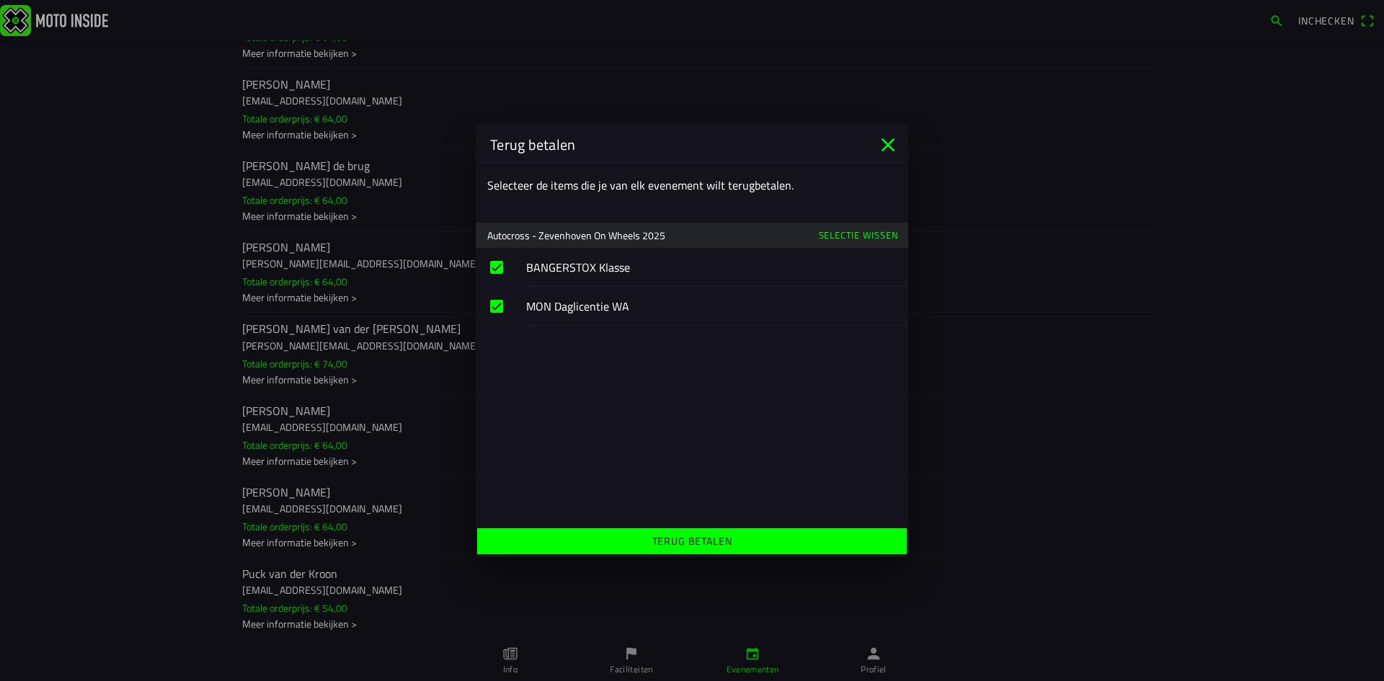
click at [0, 0] on slot "Terug betalen" at bounding box center [0, 0] width 0 height 0
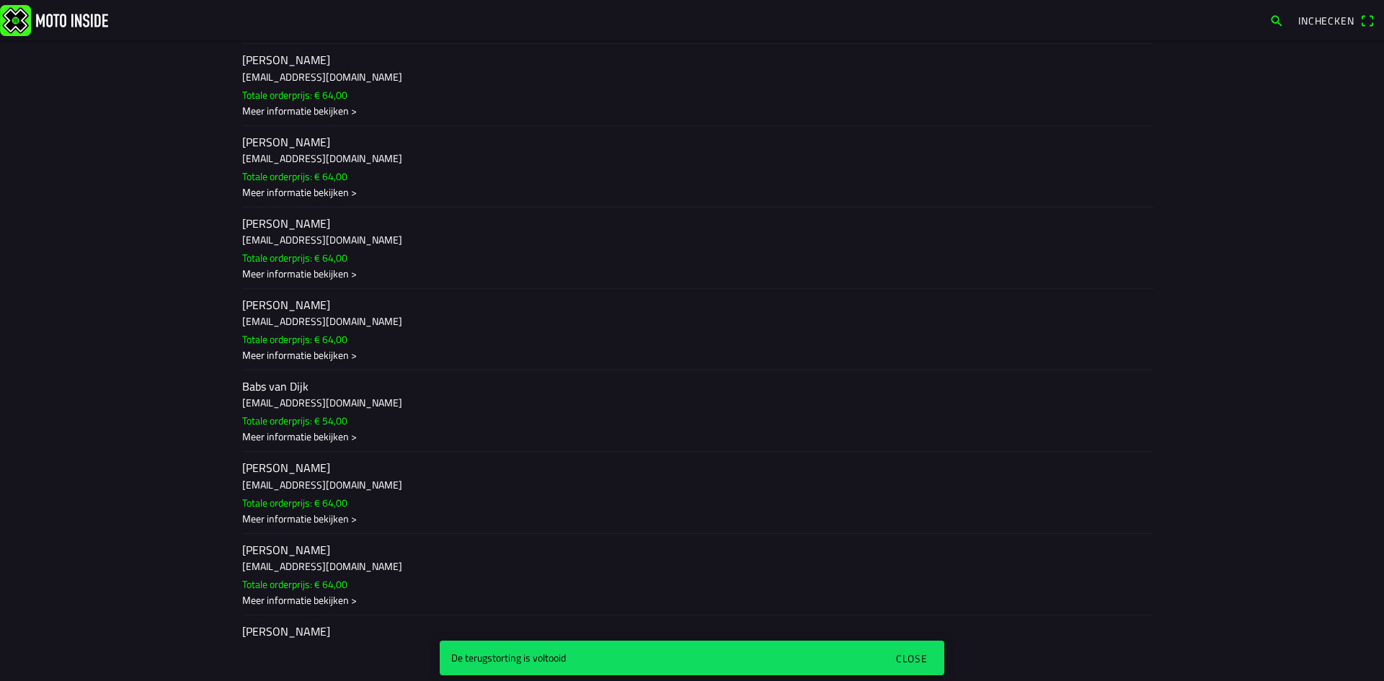
scroll to position [649, 0]
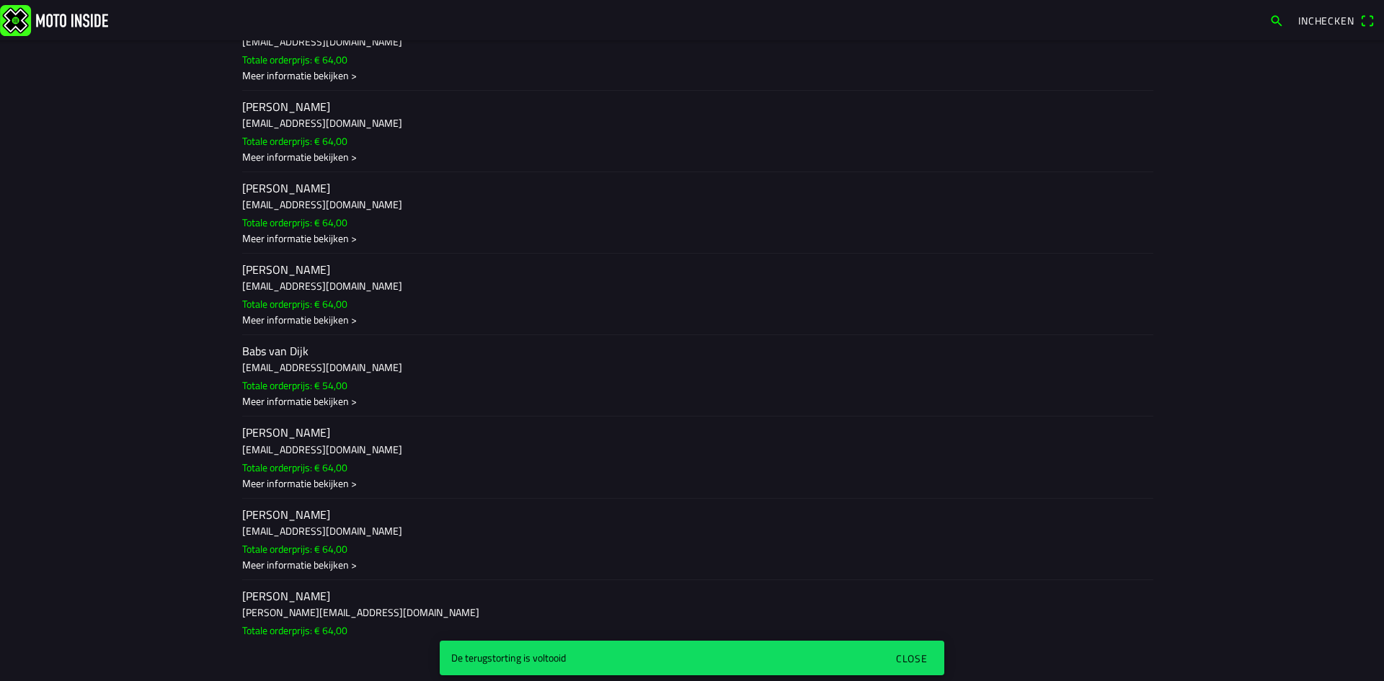
click at [903, 656] on div "Close" at bounding box center [912, 658] width 32 height 15
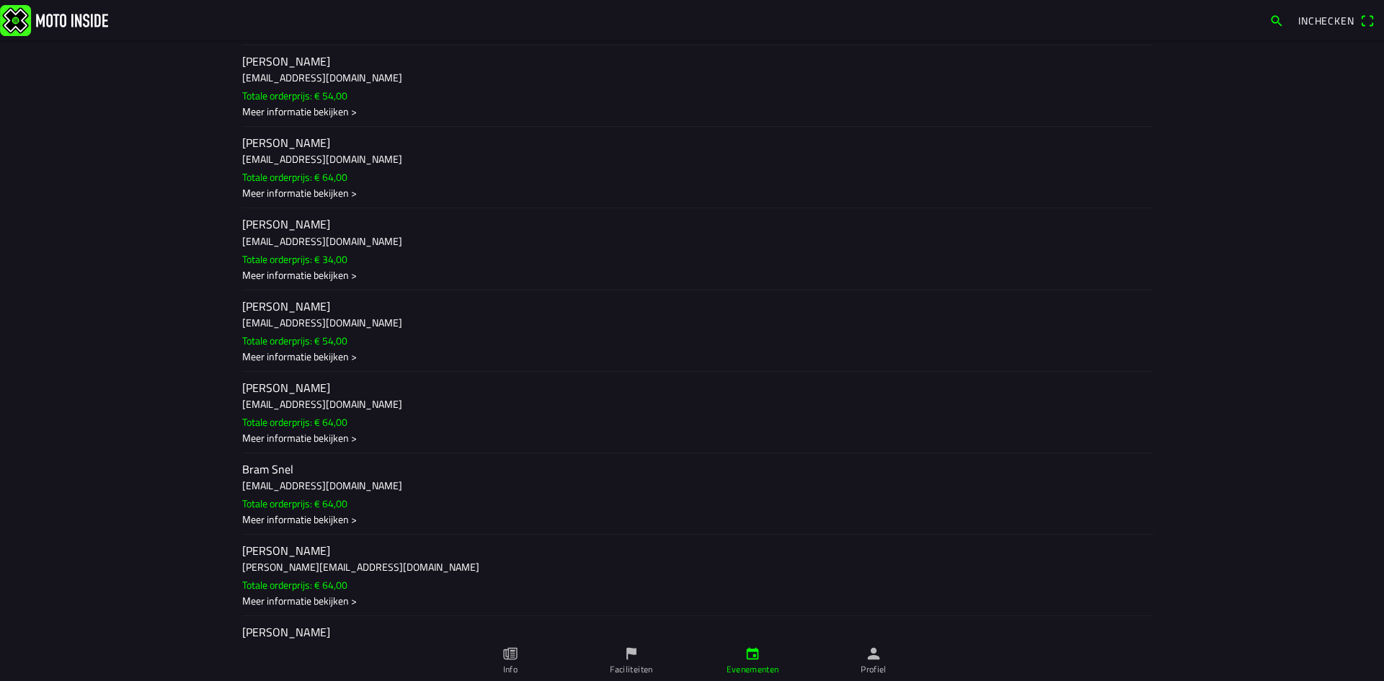
scroll to position [1369, 0]
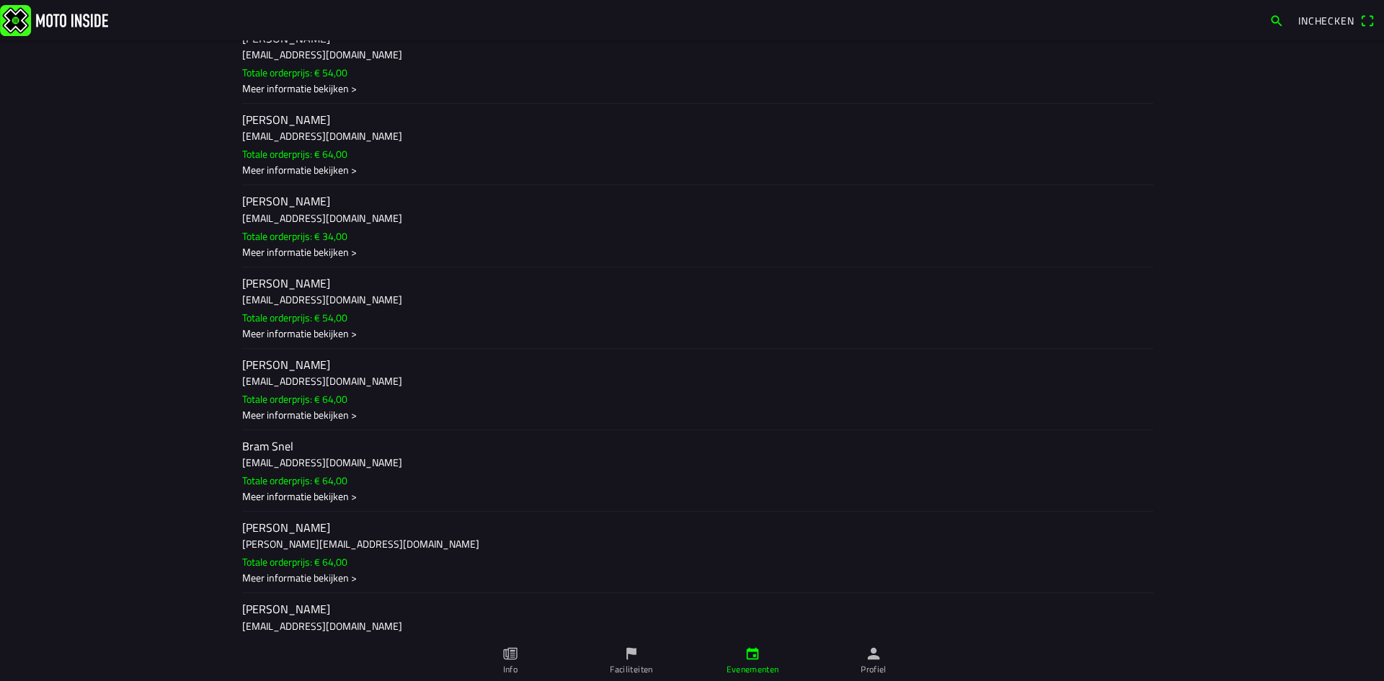
click at [307, 414] on div "Meer informatie bekijken >" at bounding box center [691, 414] width 899 height 15
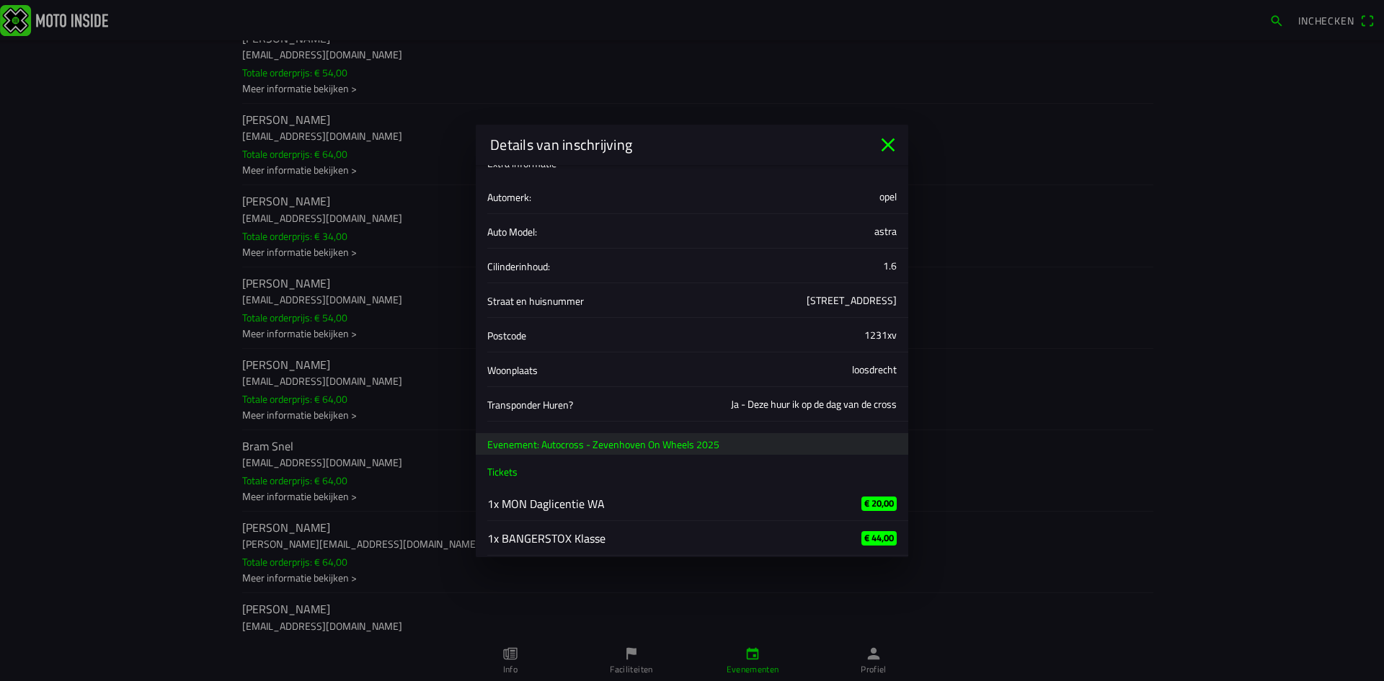
scroll to position [386, 0]
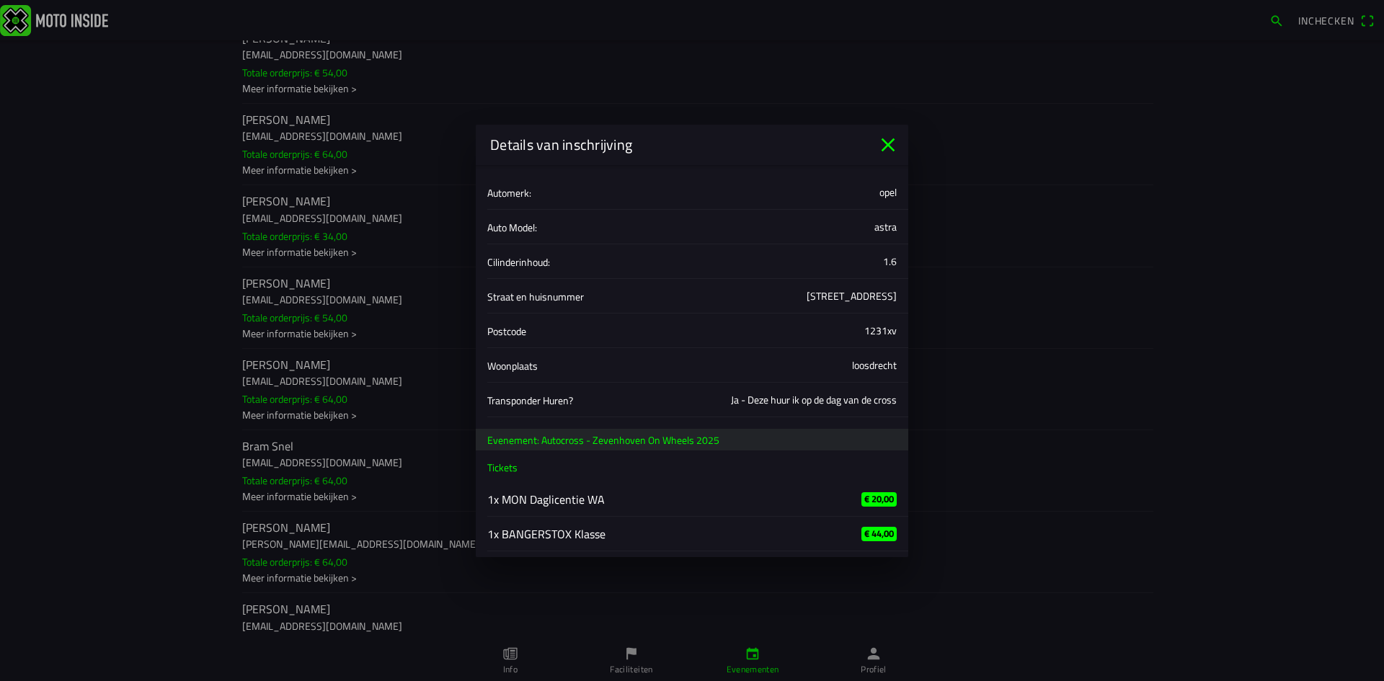
click at [884, 144] on icon "close" at bounding box center [887, 144] width 23 height 23
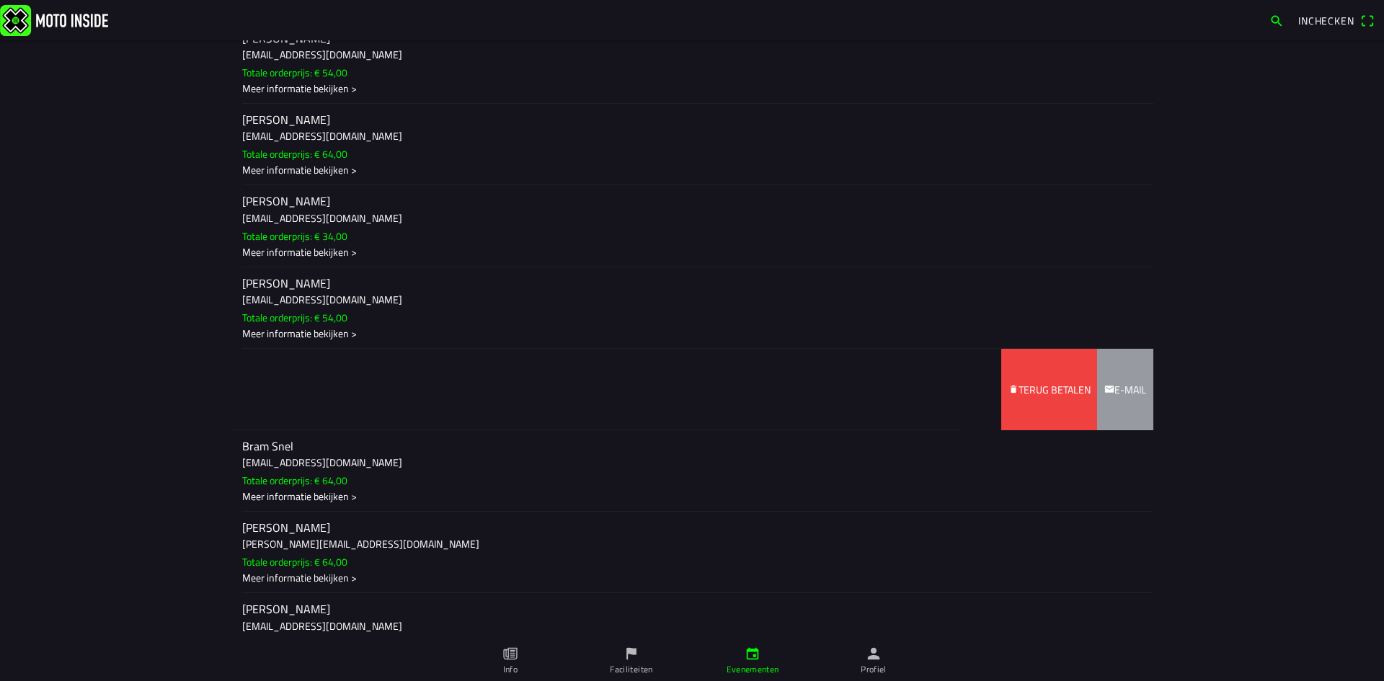
drag, startPoint x: 316, startPoint y: 382, endPoint x: 77, endPoint y: 388, distance: 238.6
click at [79, 387] on main "za [DATE] - 07:00 - za [DATE] - 19:00 Autocross - Zevenhoven On Wheels 2025 Sti…" at bounding box center [692, 360] width 1384 height 641
click at [0, 0] on slot "Terug betalen" at bounding box center [0, 0] width 0 height 0
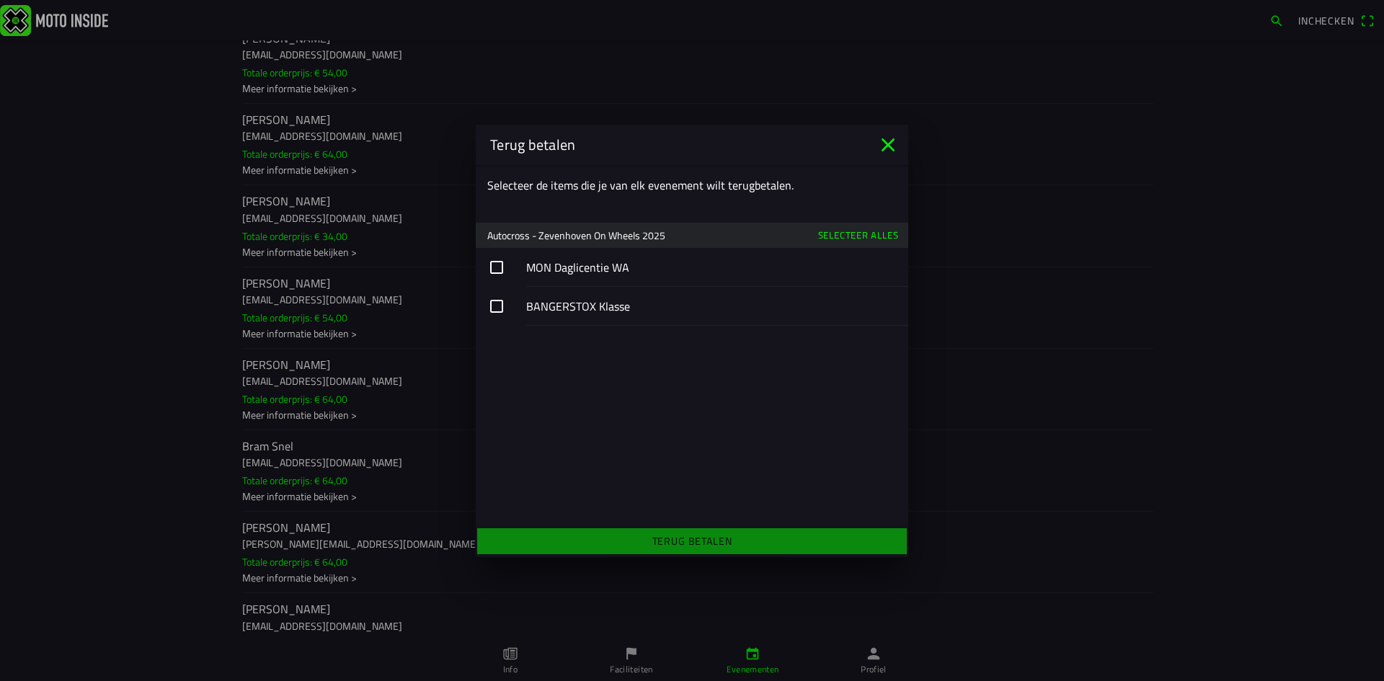
click at [0, 0] on slot "Selecteer alles" at bounding box center [0, 0] width 0 height 0
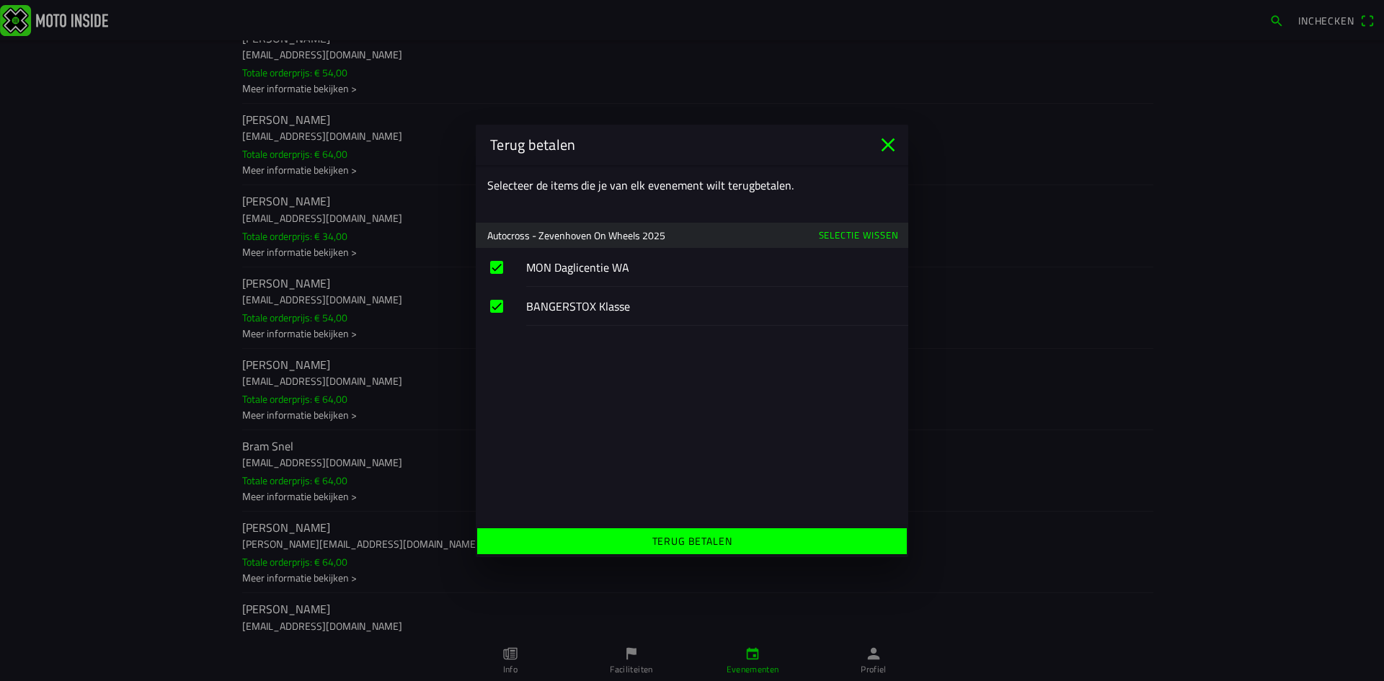
click at [0, 0] on slot "Terug betalen" at bounding box center [0, 0] width 0 height 0
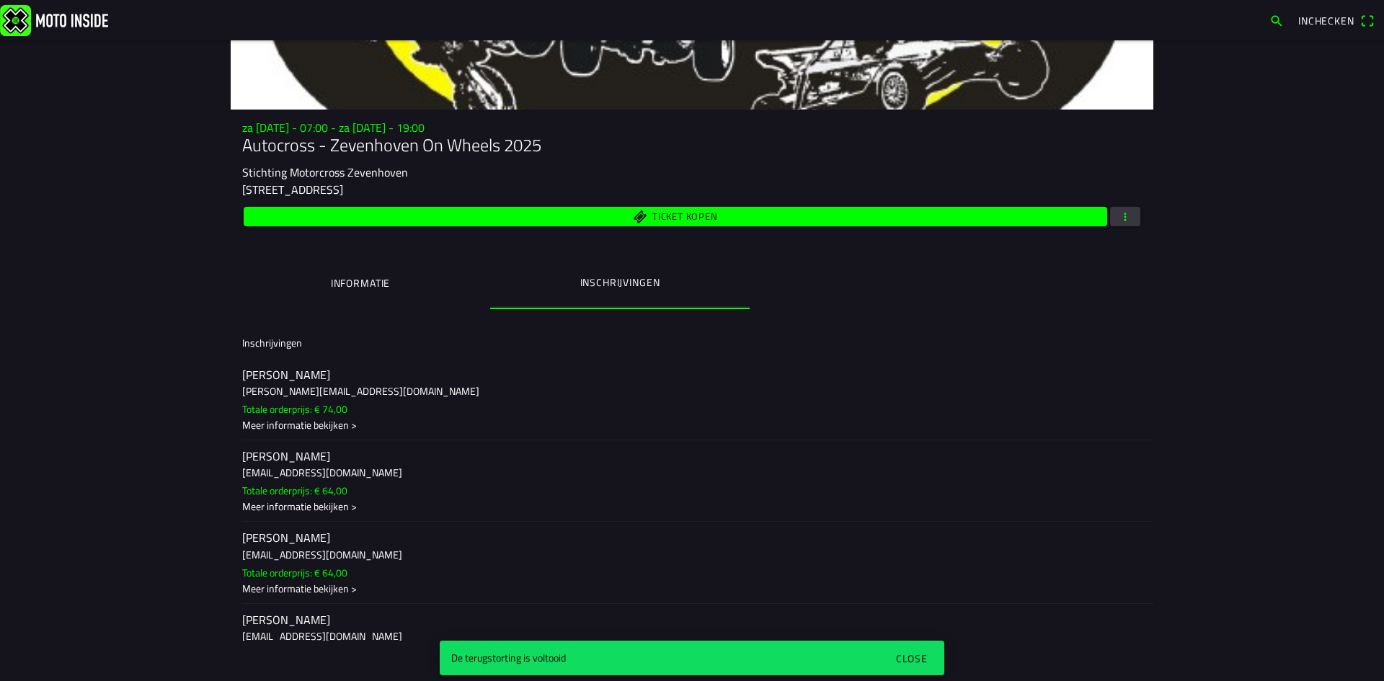
scroll to position [144, 0]
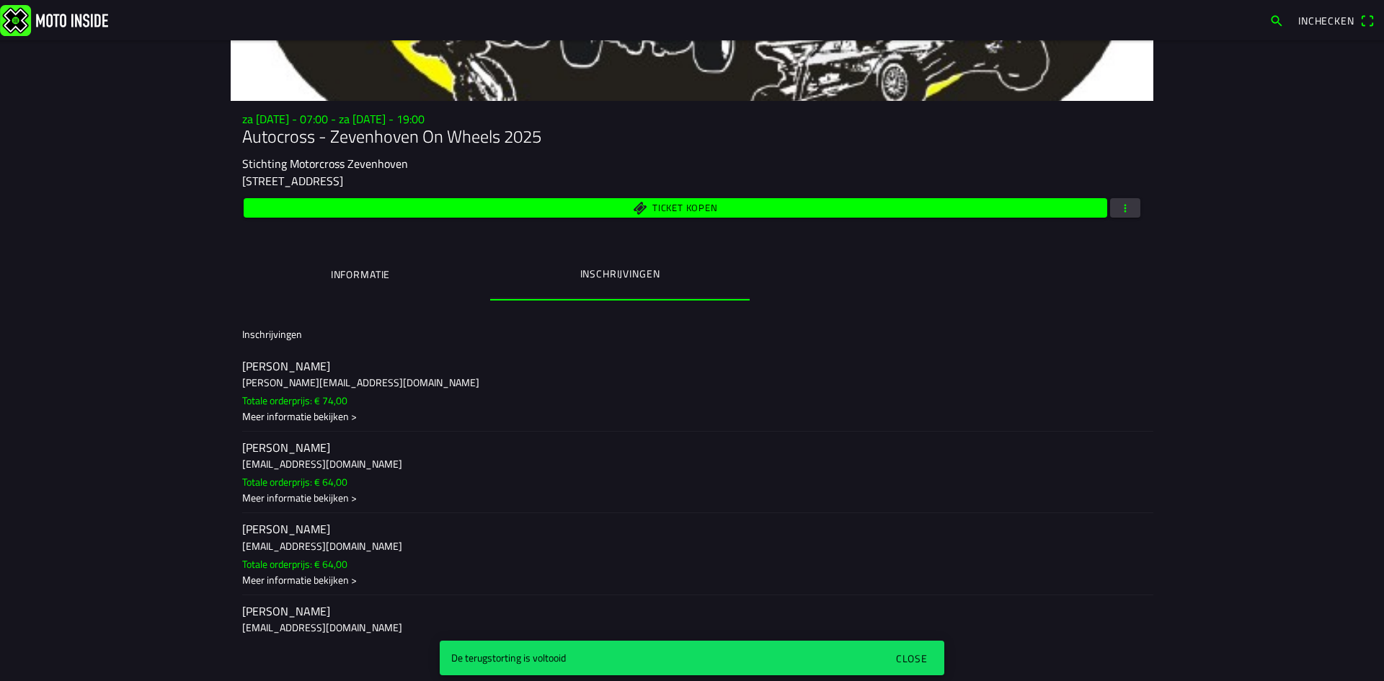
click at [906, 654] on div "Close" at bounding box center [912, 658] width 32 height 15
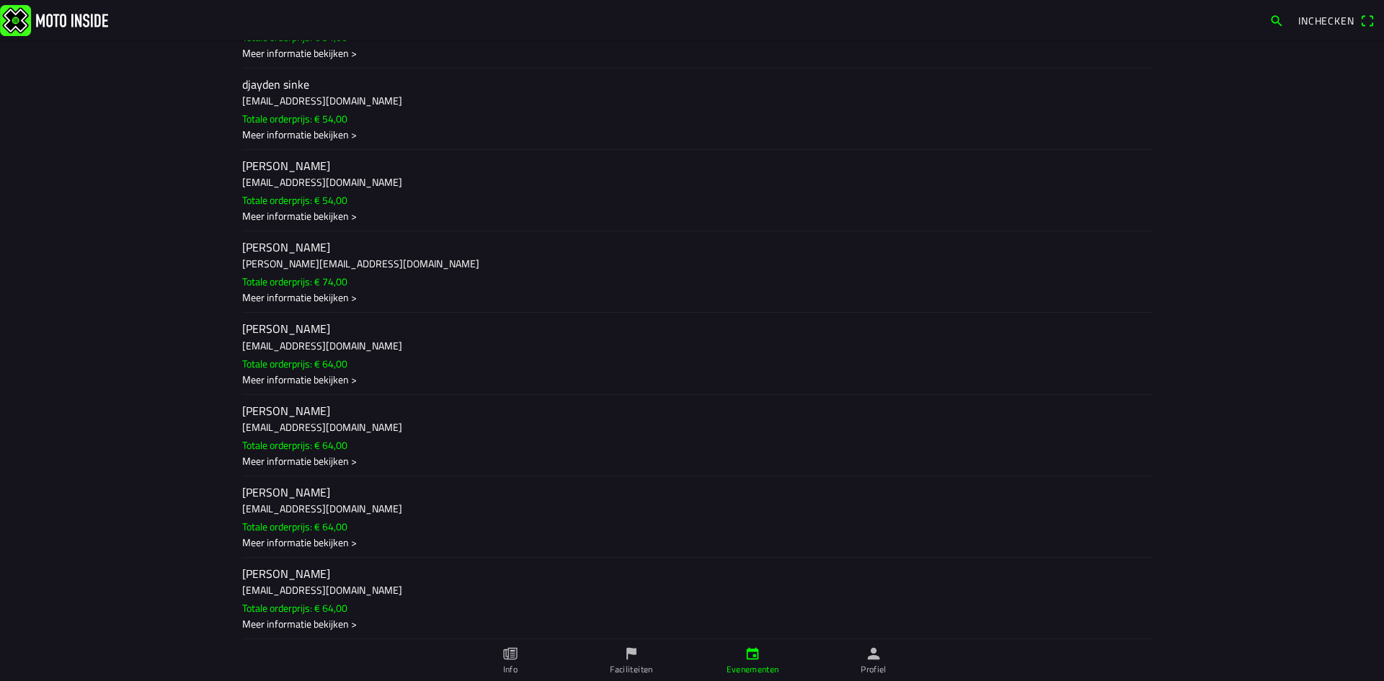
scroll to position [3315, 0]
